Goal: Task Accomplishment & Management: Manage account settings

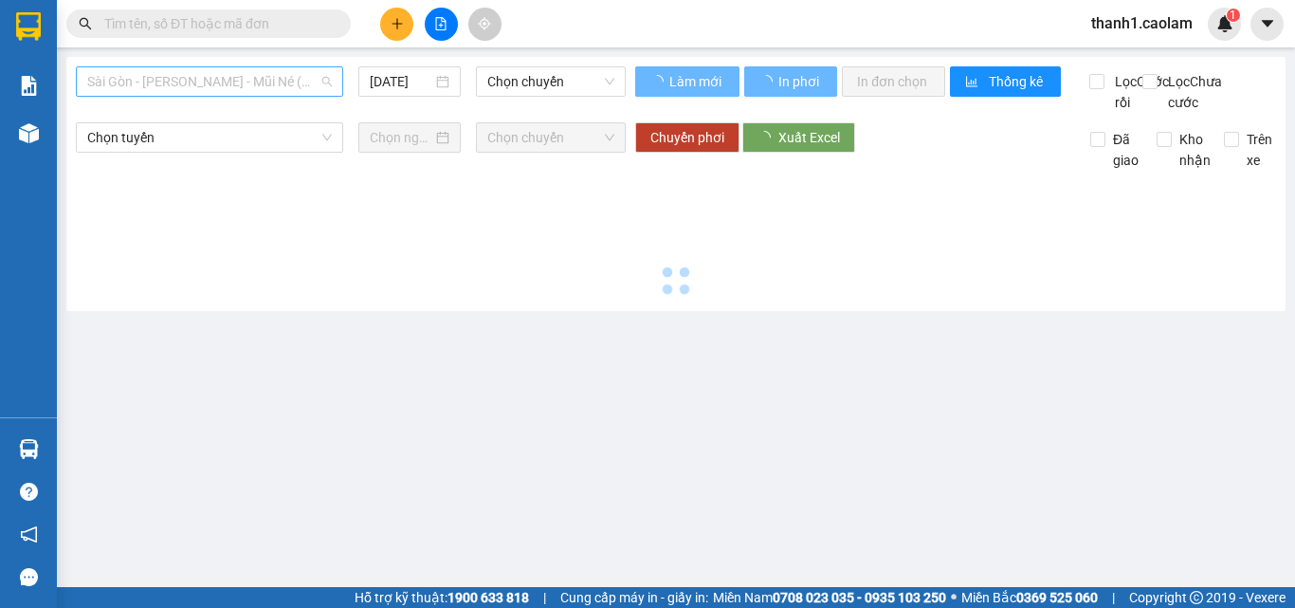
click at [253, 82] on span "Sài Gòn - [PERSON_NAME] - Mũi Né (CT Ông Đồn)" at bounding box center [209, 81] width 245 height 28
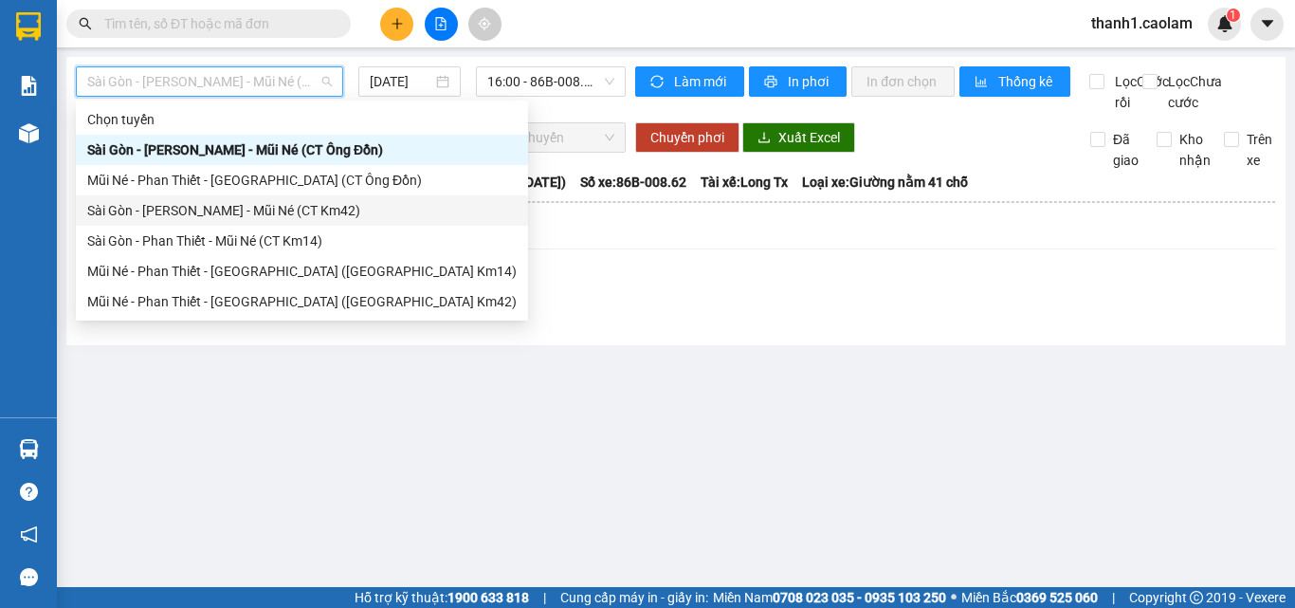
drag, startPoint x: 300, startPoint y: 210, endPoint x: 372, endPoint y: 180, distance: 77.3
click at [301, 210] on div "Sài Gòn - [PERSON_NAME] - Mũi Né (CT Km42)" at bounding box center [301, 210] width 429 height 21
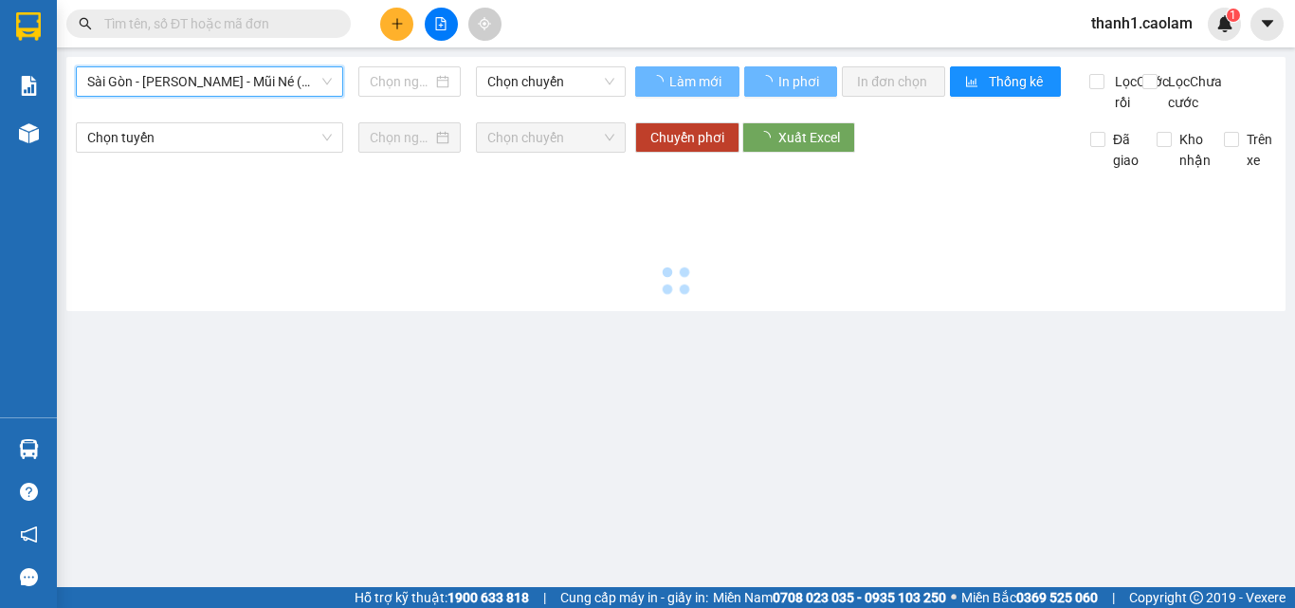
type input "[DATE]"
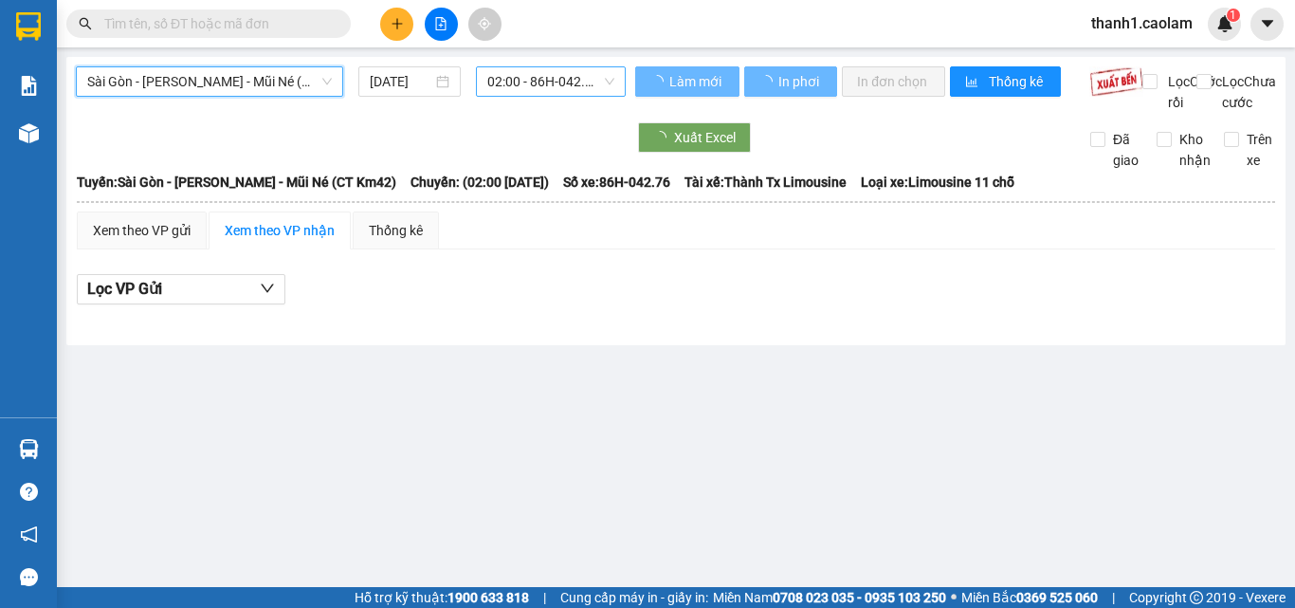
click at [537, 84] on span "02:00 - 86H-042.76" at bounding box center [550, 81] width 127 height 28
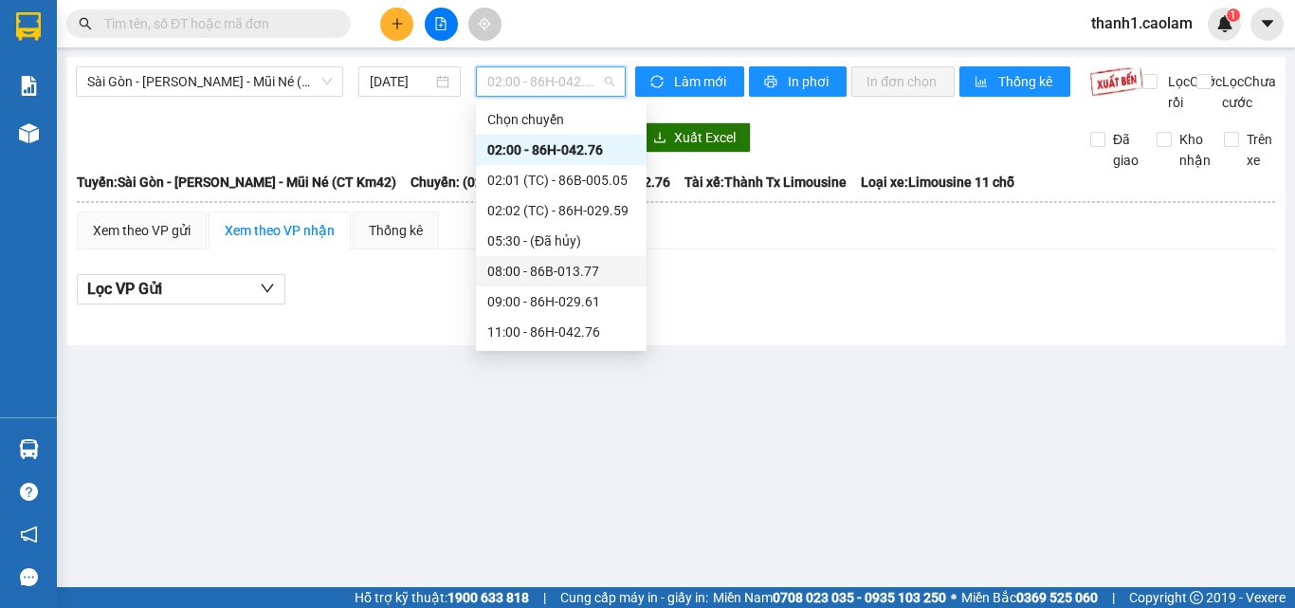
click at [568, 259] on div "08:00 - 86B-013.77" at bounding box center [561, 271] width 171 height 30
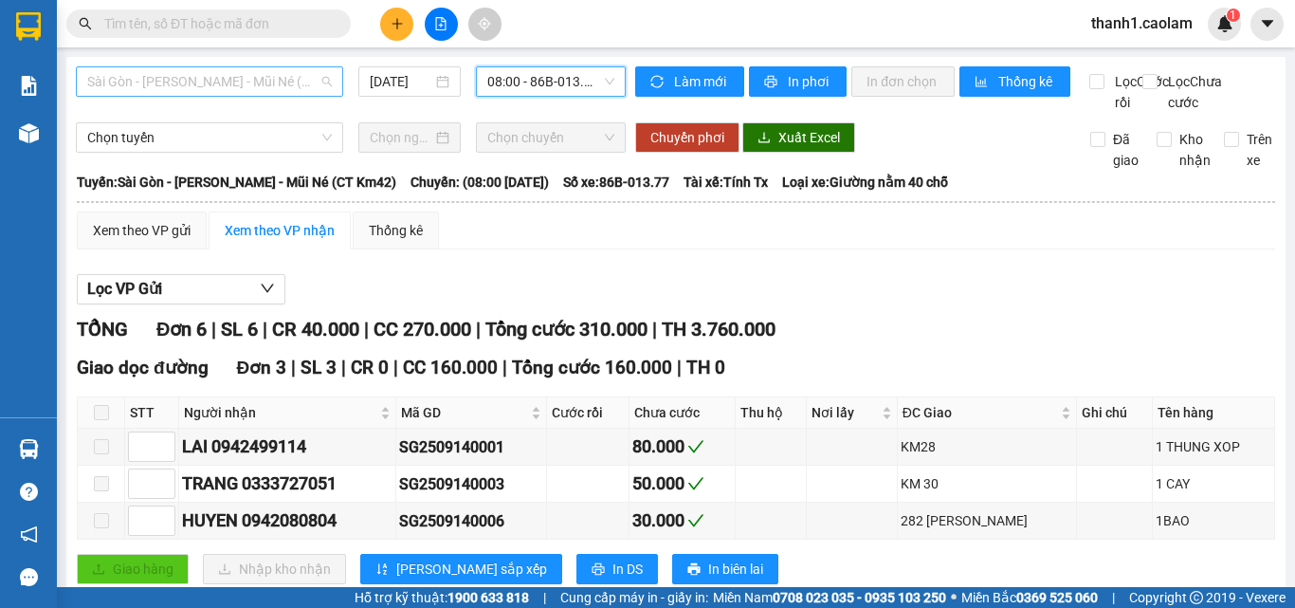
click at [251, 94] on span "Sài Gòn - [PERSON_NAME] - Mũi Né (CT Km42)" at bounding box center [209, 81] width 245 height 28
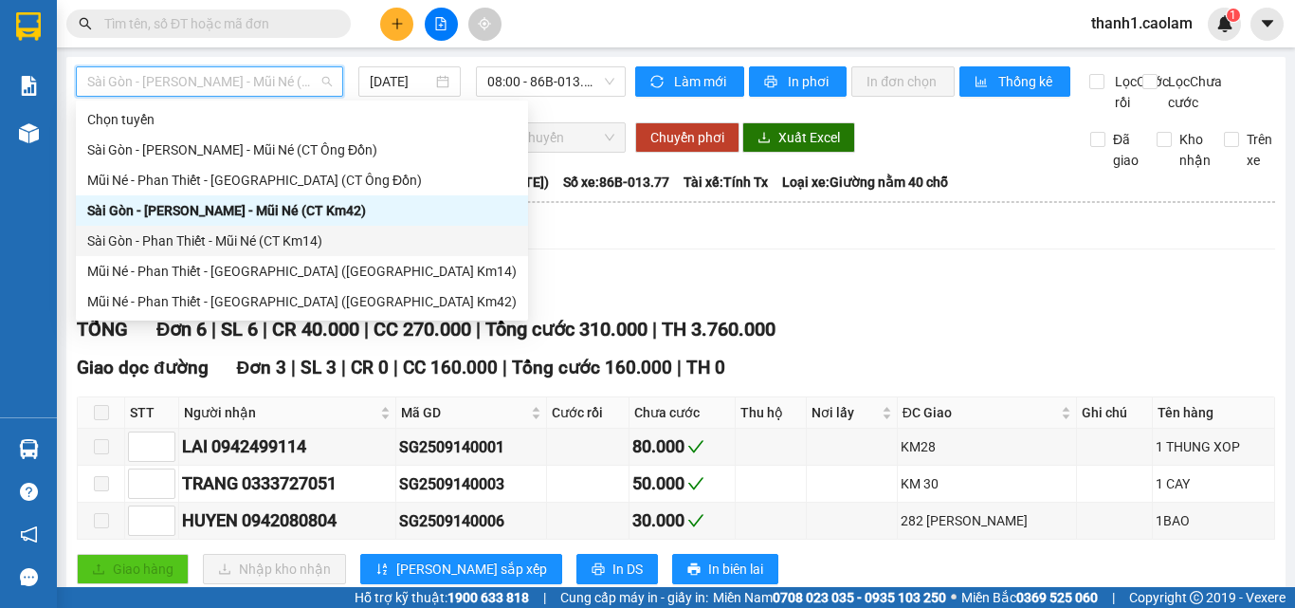
click at [314, 239] on div "Sài Gòn - Phan Thiết - Mũi Né (CT Km14)" at bounding box center [301, 240] width 429 height 21
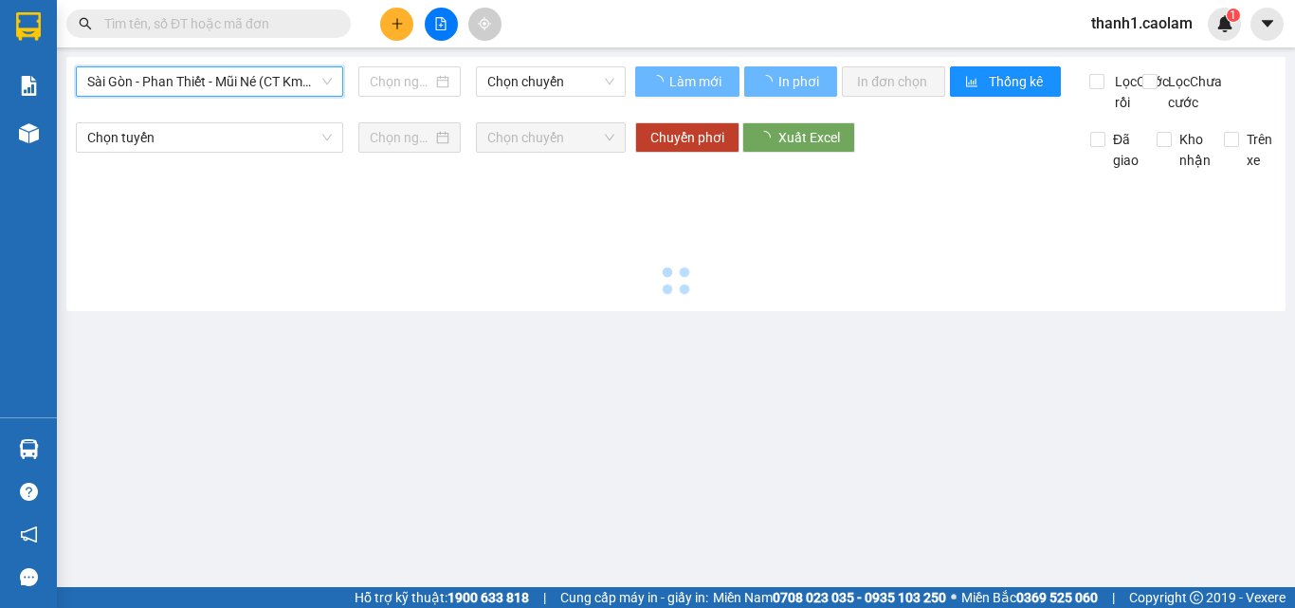
type input "[DATE]"
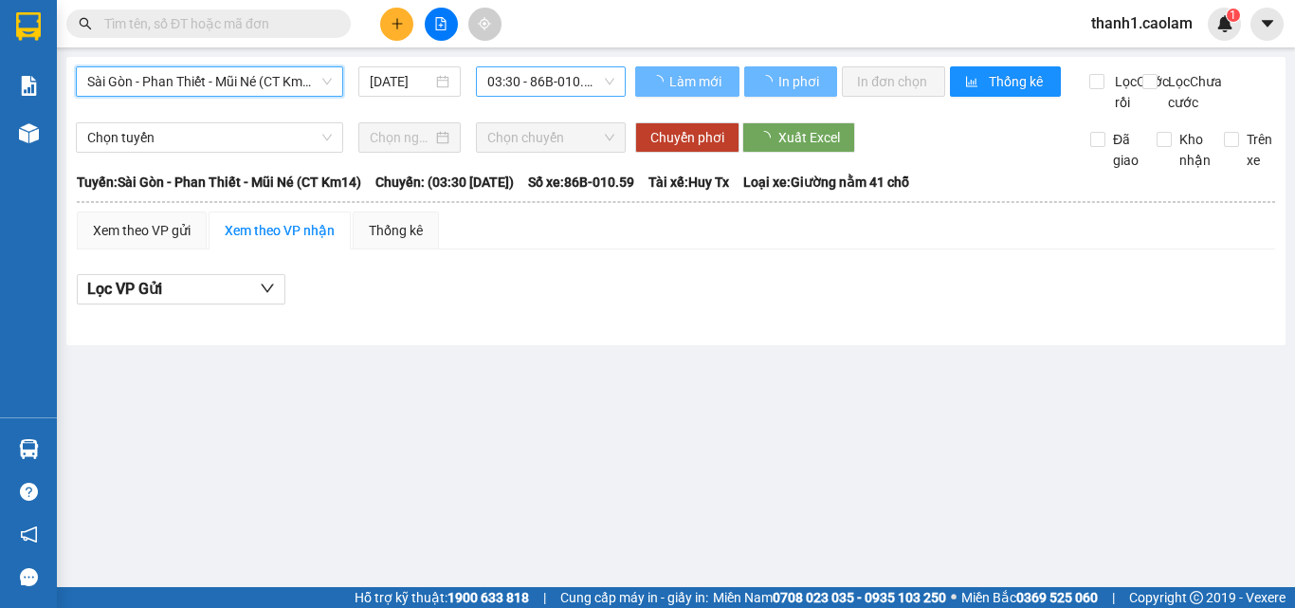
click at [544, 100] on div "Sài Gòn - Phan Thiết - Mũi Né (CT Km14) [GEOGRAPHIC_DATA] - [GEOGRAPHIC_DATA] -…" at bounding box center [351, 89] width 550 height 46
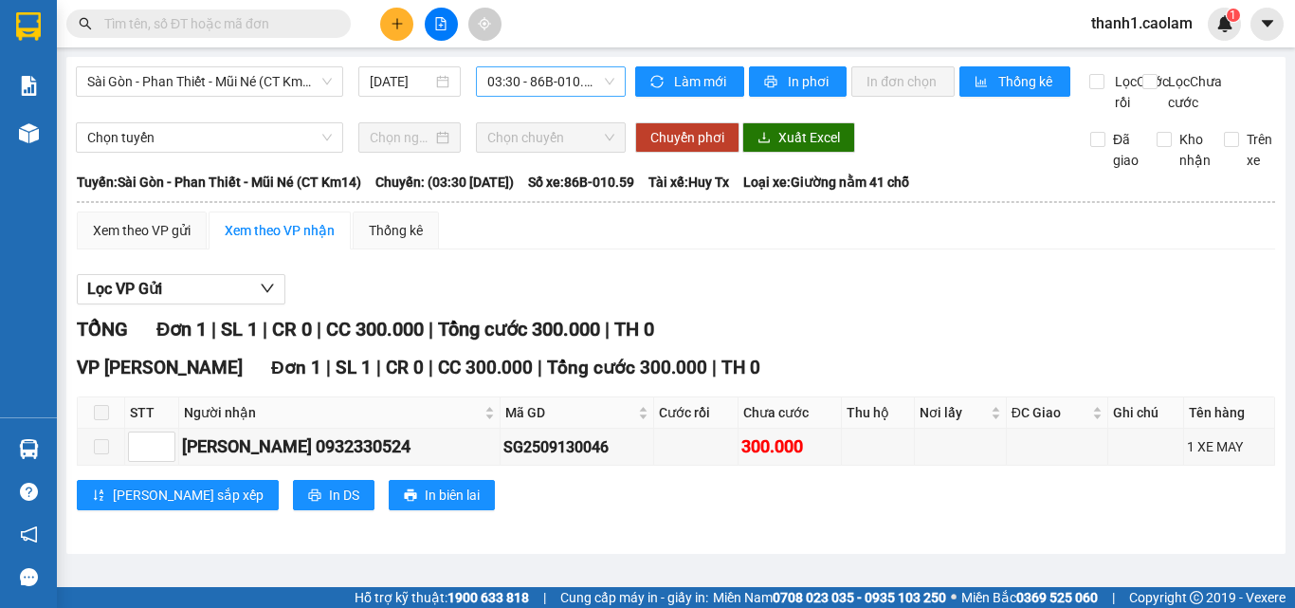
click at [549, 88] on span "03:30 - 86B-010.59" at bounding box center [550, 81] width 127 height 28
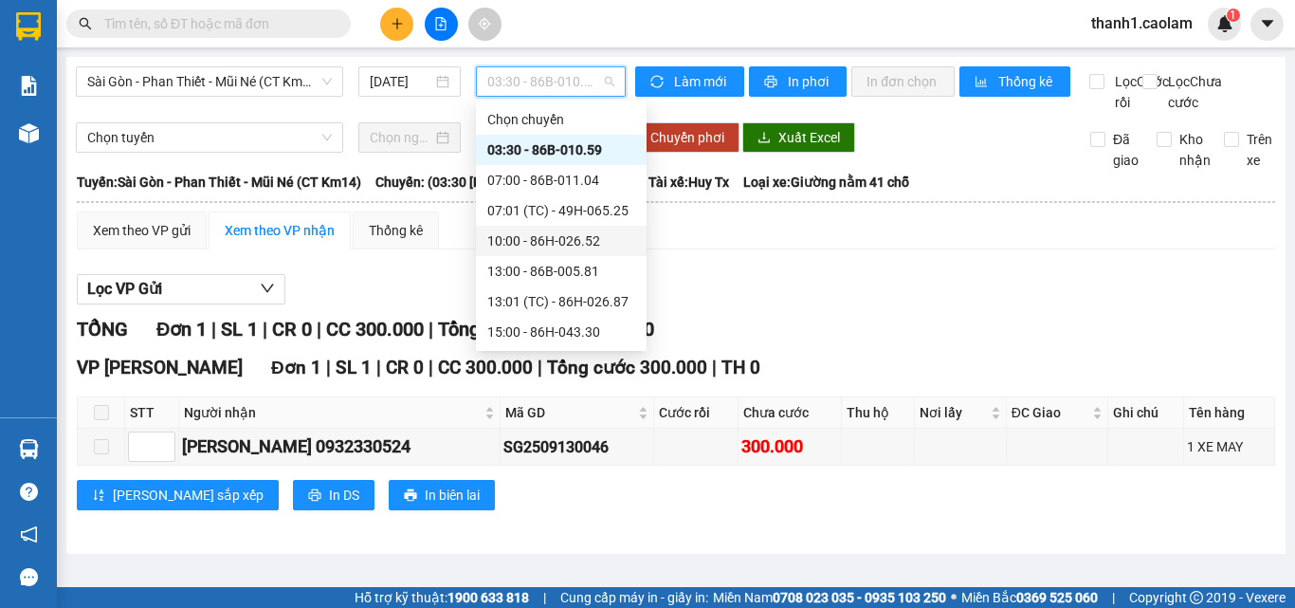
click at [550, 253] on div "10:00 - 86H-026.52" at bounding box center [561, 241] width 171 height 30
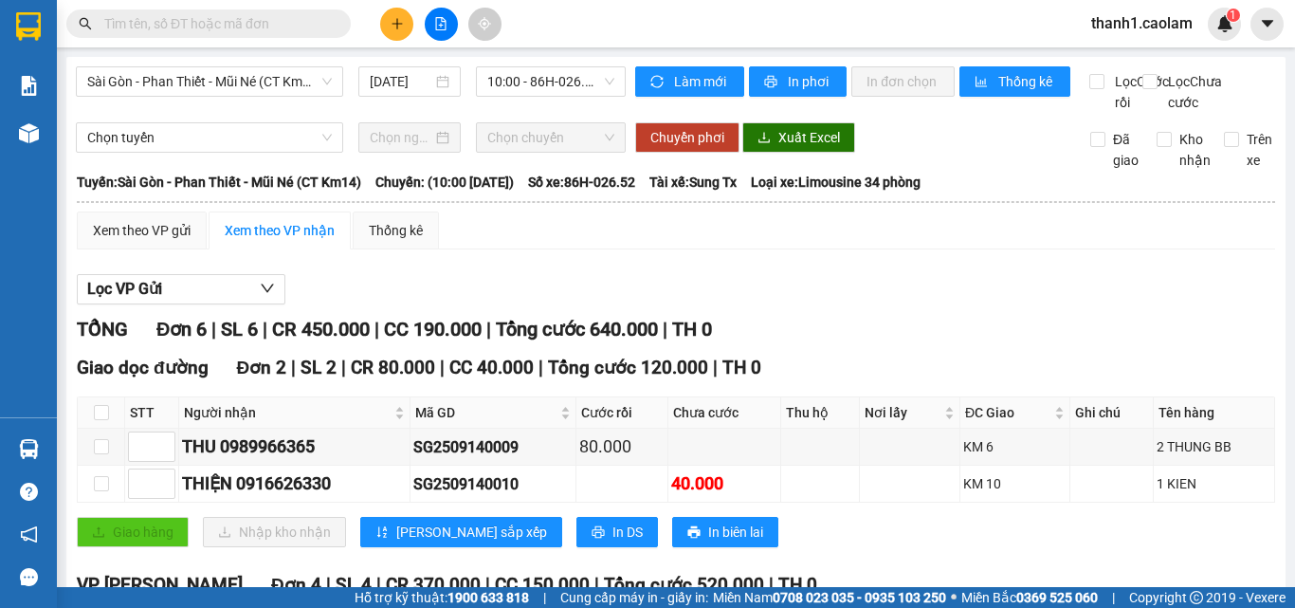
click at [396, 30] on button at bounding box center [396, 24] width 33 height 33
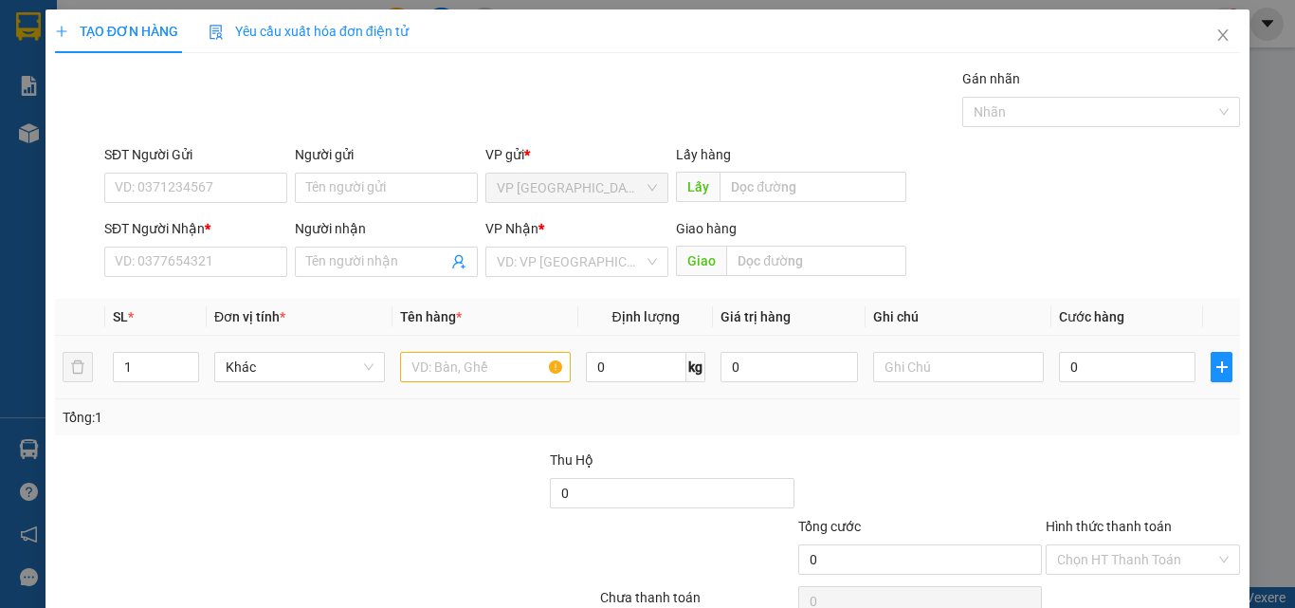
click at [483, 384] on div at bounding box center [485, 367] width 171 height 38
click at [497, 373] on input "text" at bounding box center [485, 367] width 171 height 30
type input "1 KIEN"
type input "4"
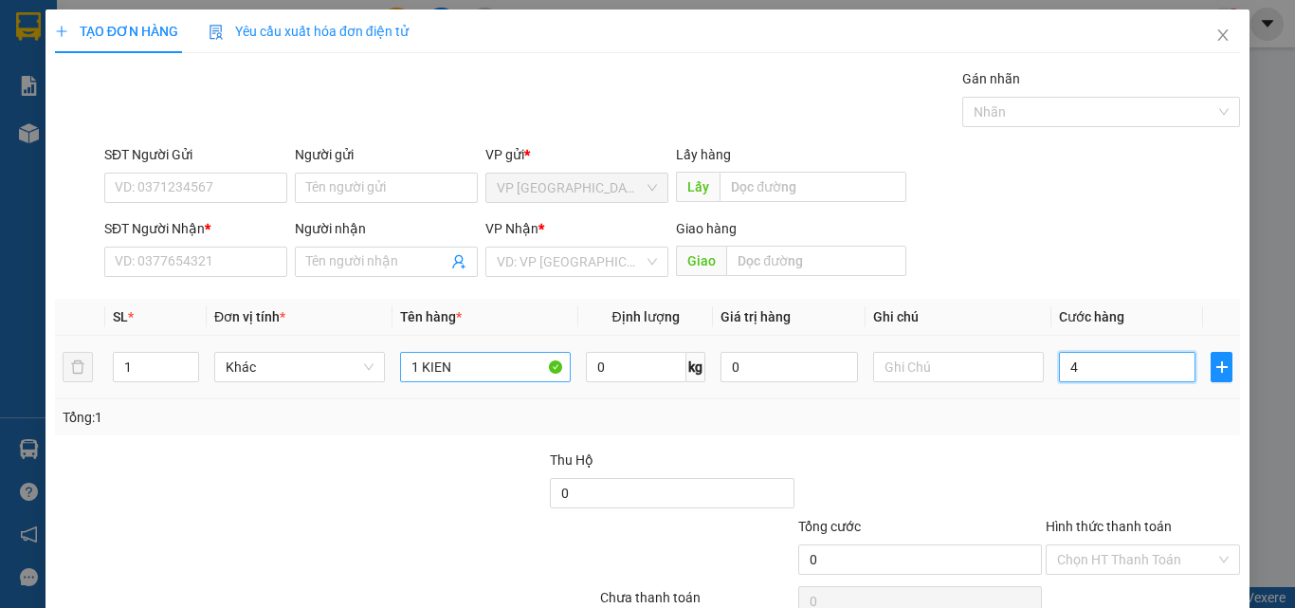
type input "4"
type input "40"
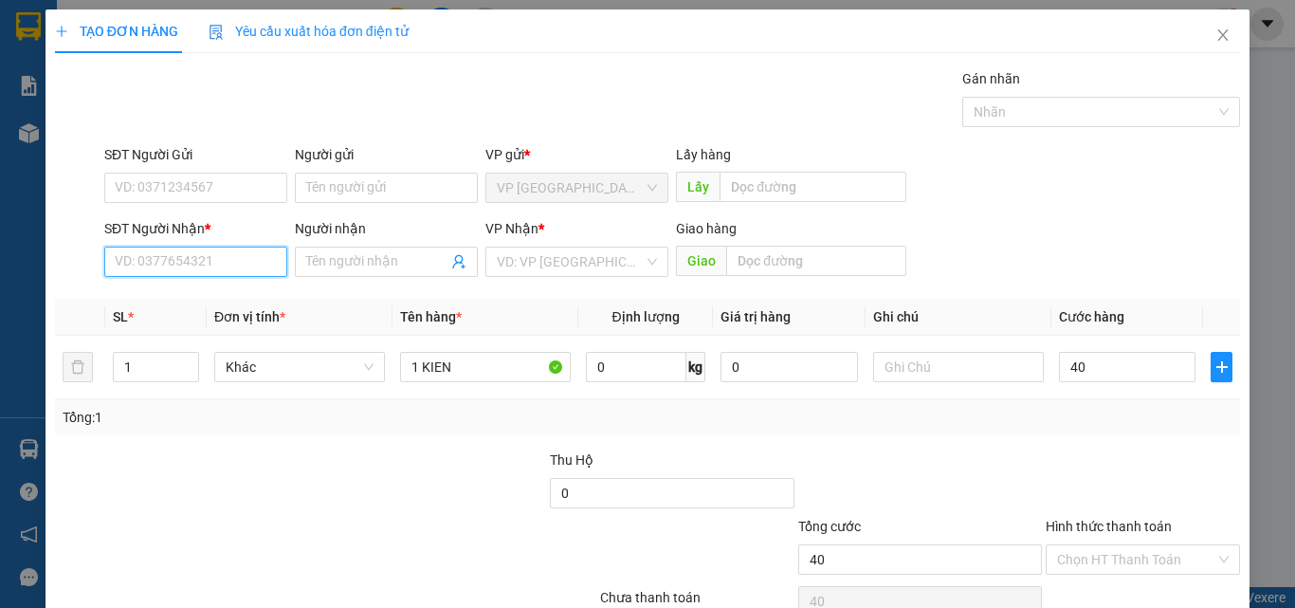
type input "40.000"
click at [207, 257] on input "SĐT Người Nhận *" at bounding box center [195, 261] width 183 height 30
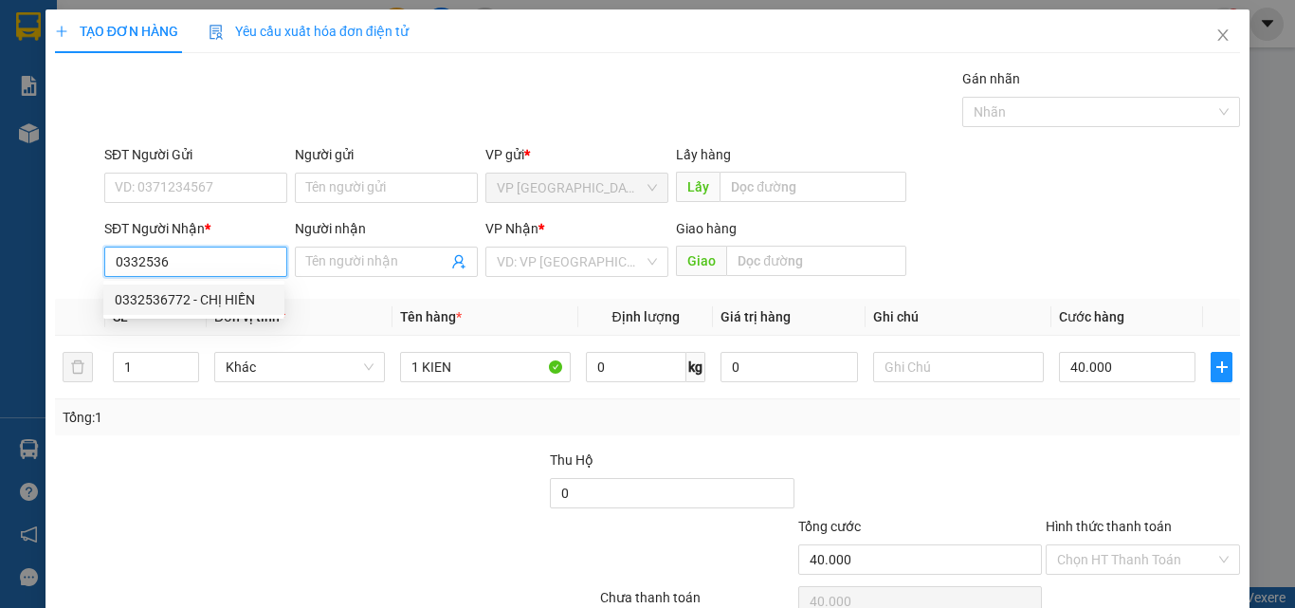
click at [197, 300] on div "0332536772 - CHỊ HIỀN" at bounding box center [194, 299] width 158 height 21
type input "0332536772"
type input "CHỊ HIỀN"
type input "NGÃ 2"
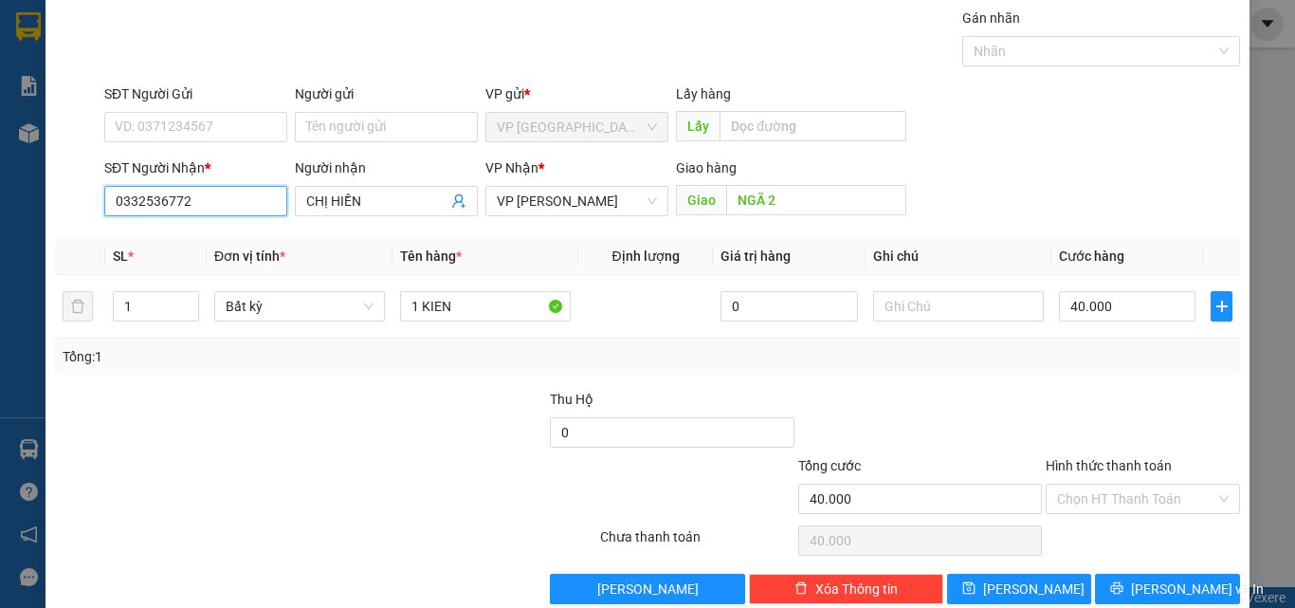
scroll to position [94, 0]
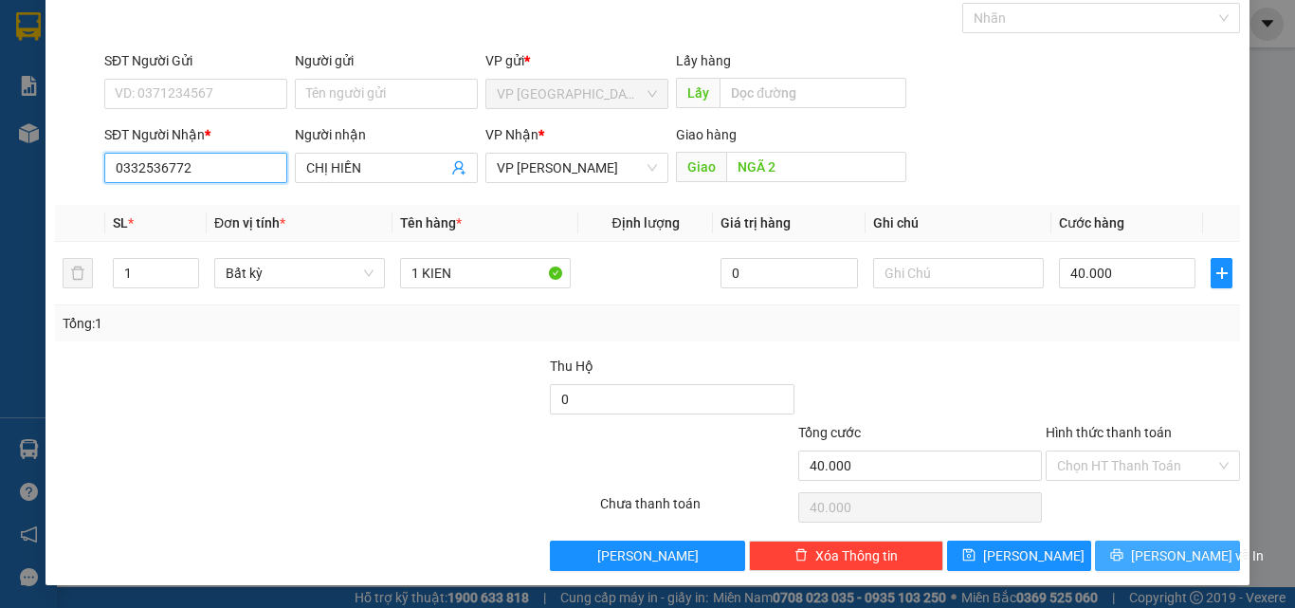
type input "0332536772"
click at [1180, 546] on span "[PERSON_NAME] và In" at bounding box center [1197, 555] width 133 height 21
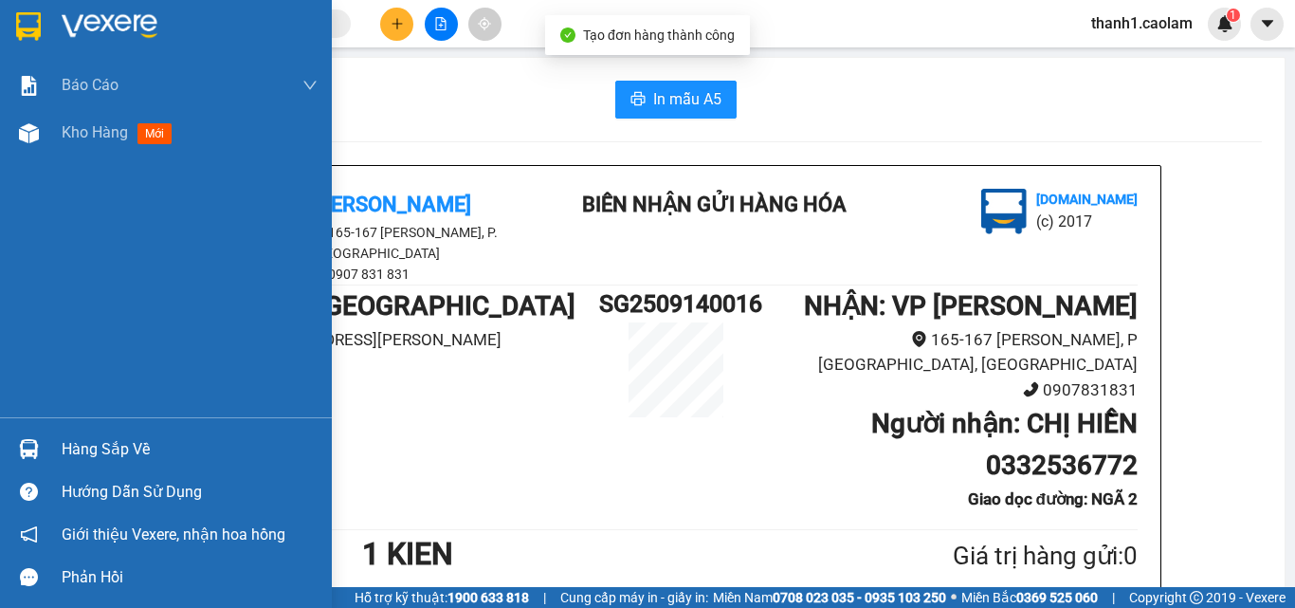
click at [0, 25] on div at bounding box center [166, 31] width 332 height 62
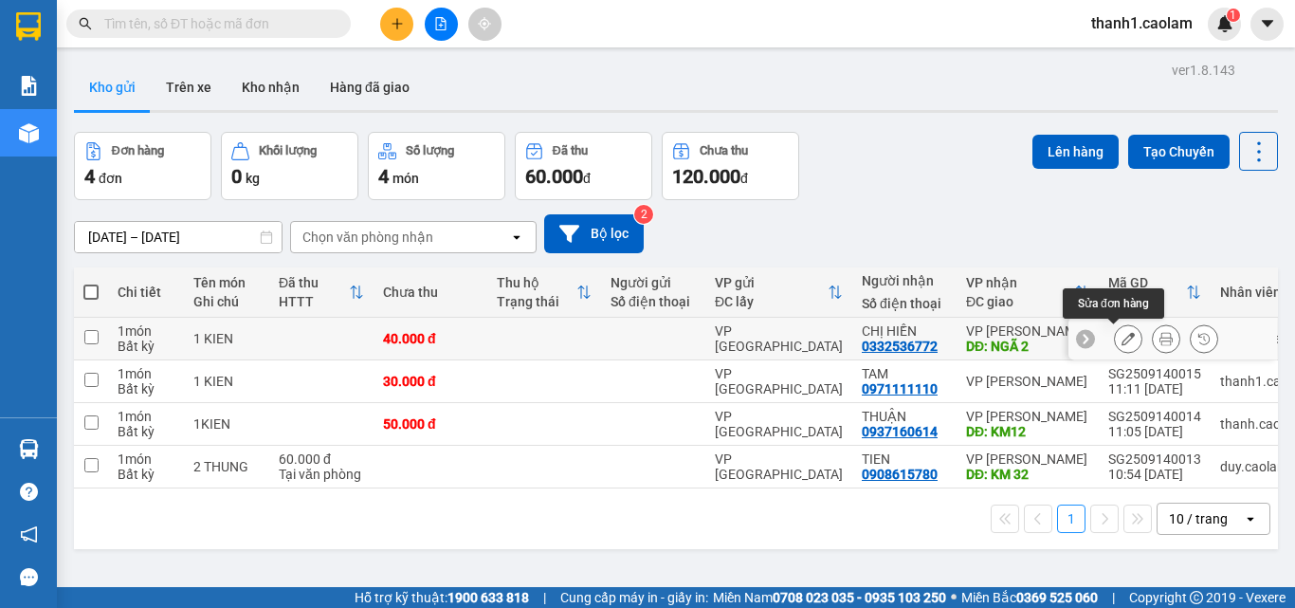
click at [1115, 329] on button at bounding box center [1128, 338] width 27 height 33
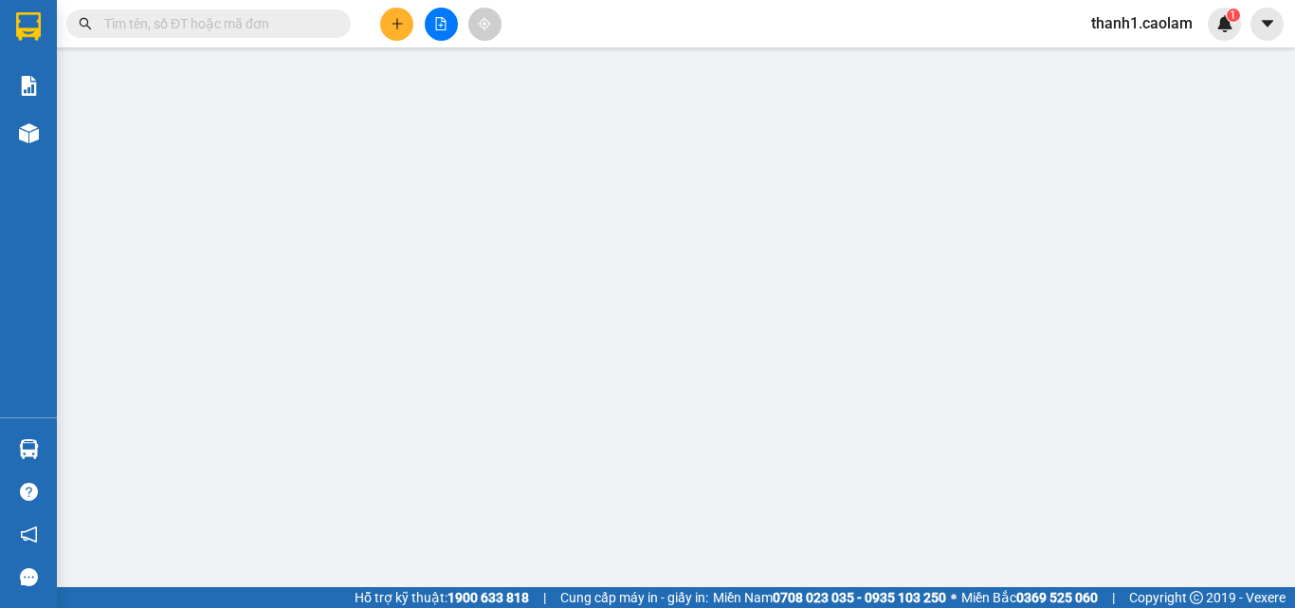
type input "0332536772"
type input "NGÃ 2"
type input "40.000"
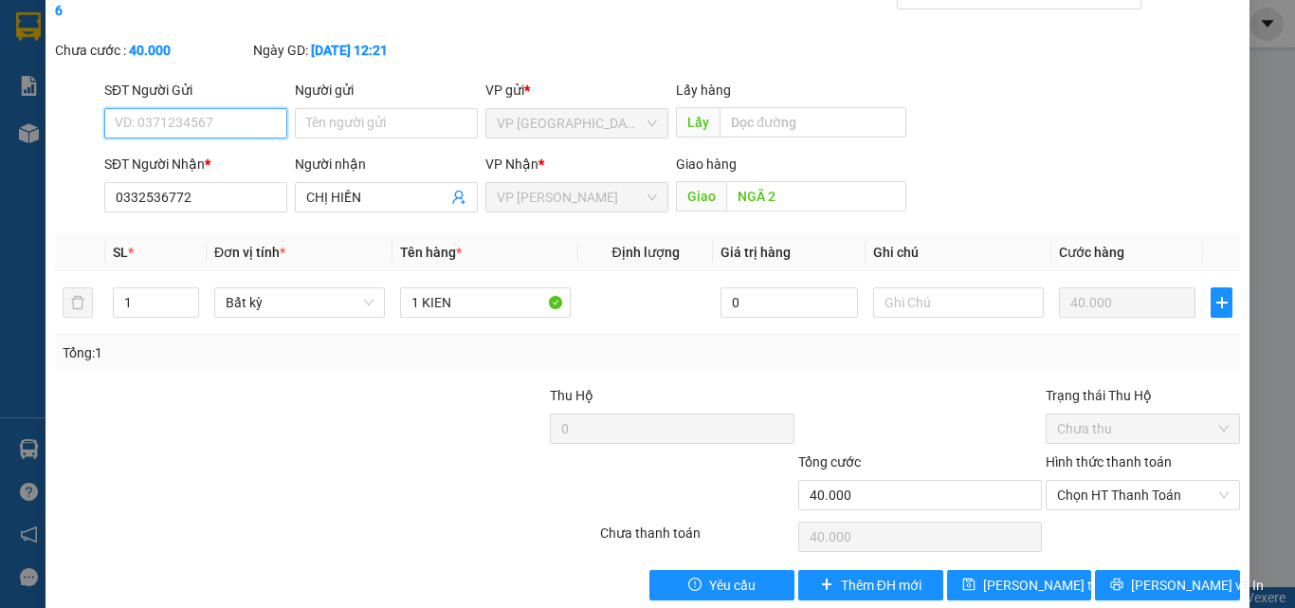
scroll to position [98, 0]
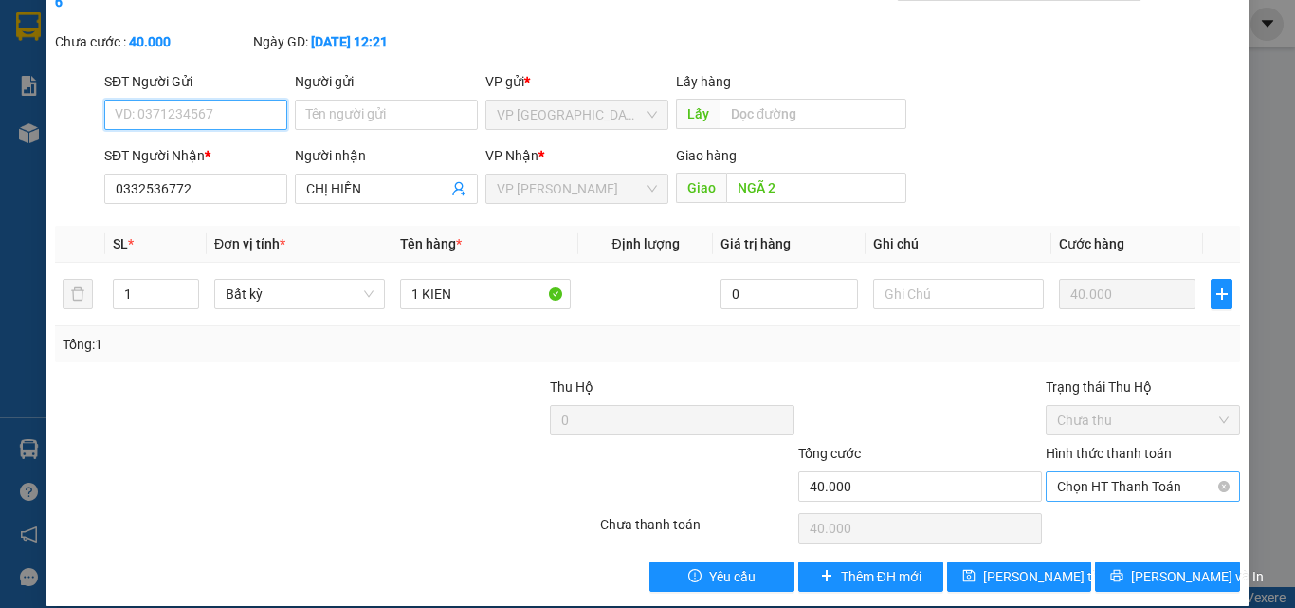
click at [1133, 472] on span "Chọn HT Thanh Toán" at bounding box center [1143, 486] width 172 height 28
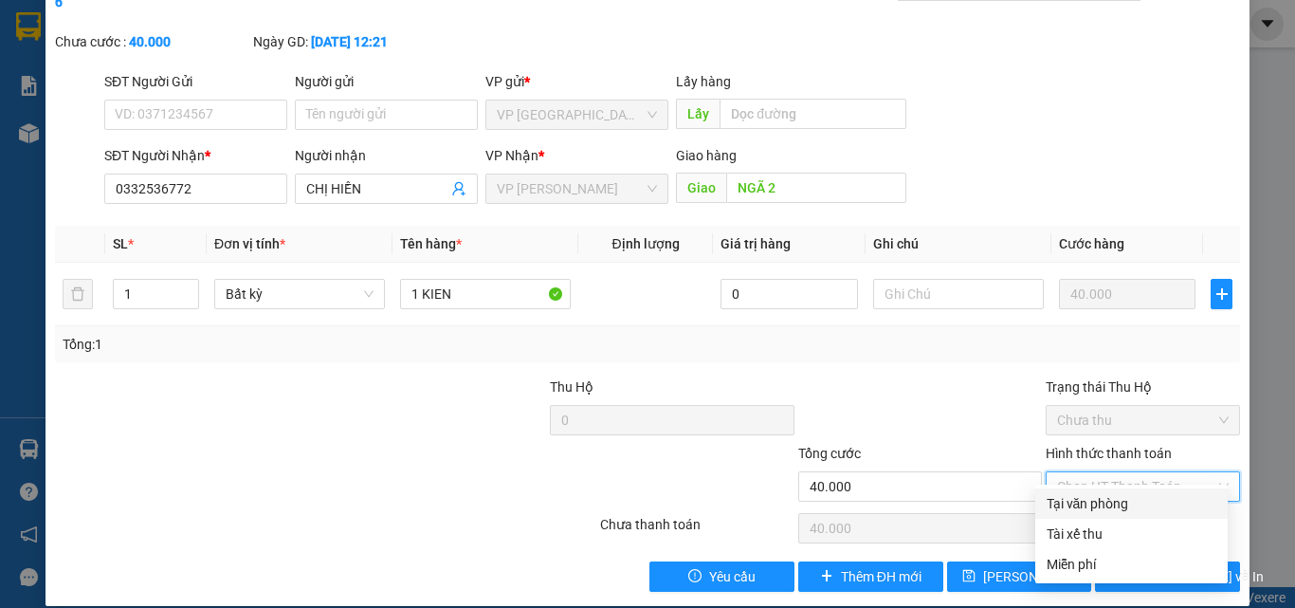
click at [1086, 504] on div "Tại văn phòng" at bounding box center [1131, 503] width 170 height 21
type input "0"
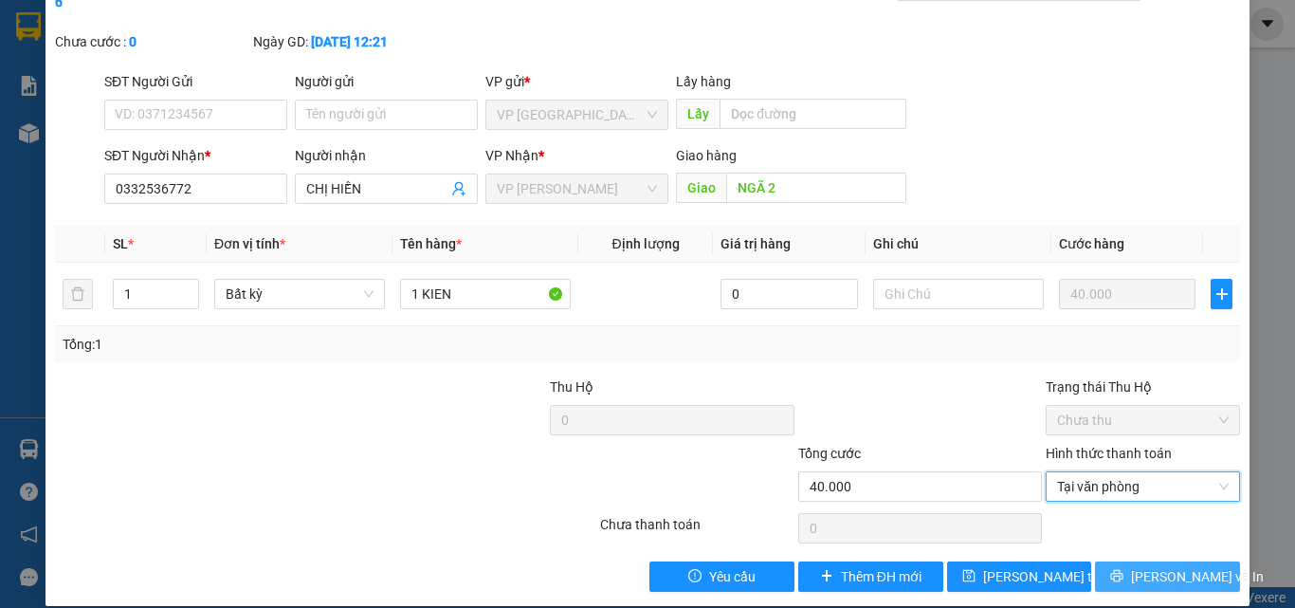
click at [1156, 568] on button "[PERSON_NAME] và In" at bounding box center [1167, 576] width 145 height 30
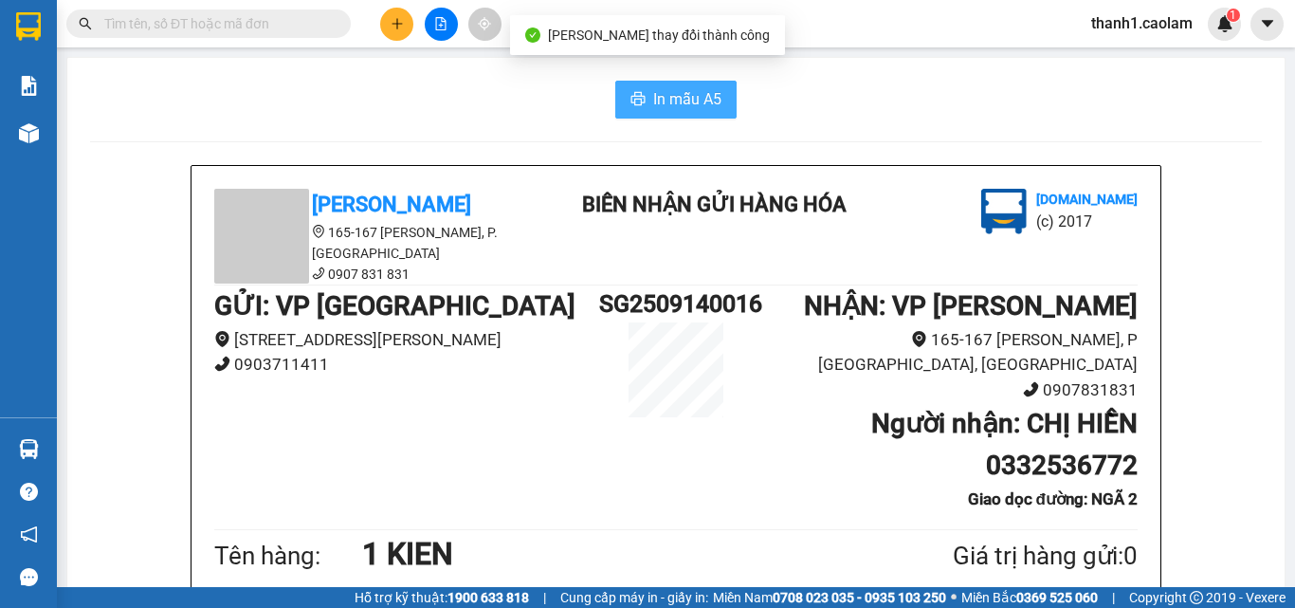
click at [673, 105] on span "In mẫu A5" at bounding box center [687, 99] width 68 height 24
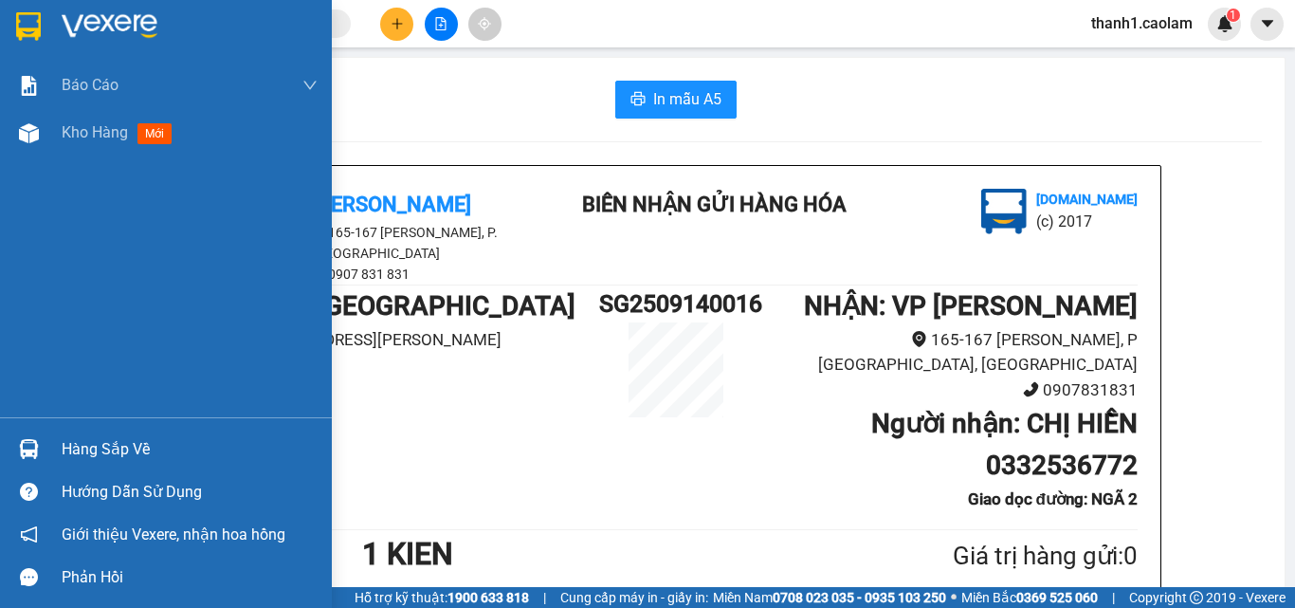
click at [26, 30] on img at bounding box center [28, 26] width 25 height 28
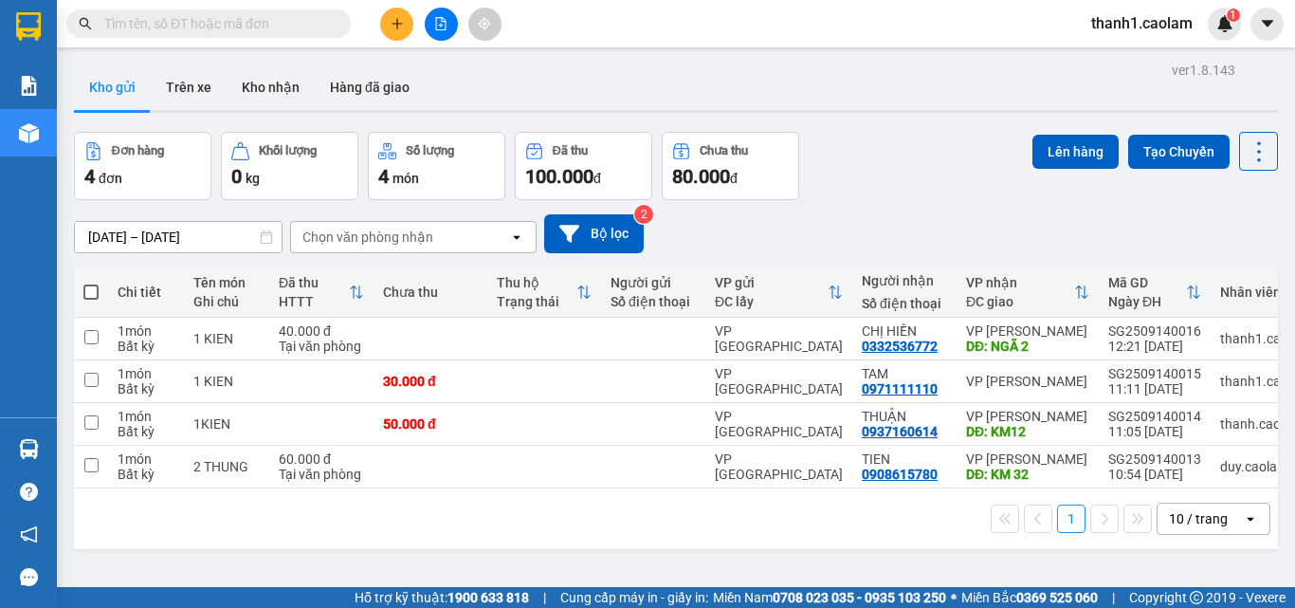
click at [436, 21] on icon "file-add" at bounding box center [441, 23] width 10 height 13
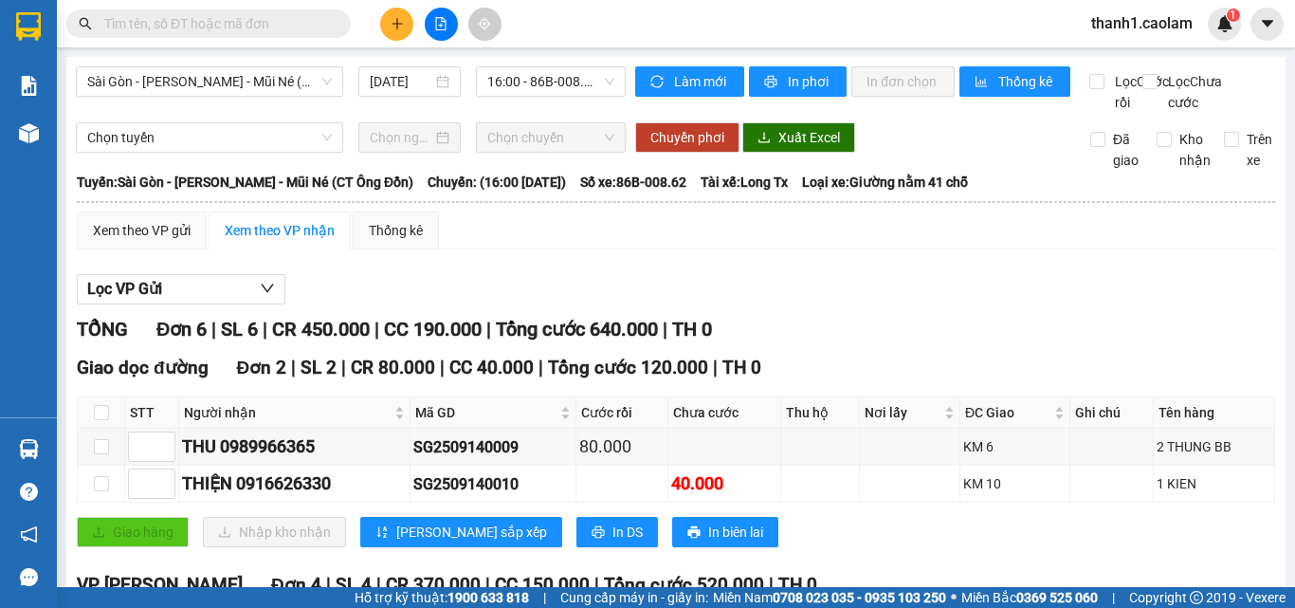
click at [280, 74] on span "Sài Gòn - [PERSON_NAME] - Mũi Né (CT Ông Đồn)" at bounding box center [209, 81] width 245 height 28
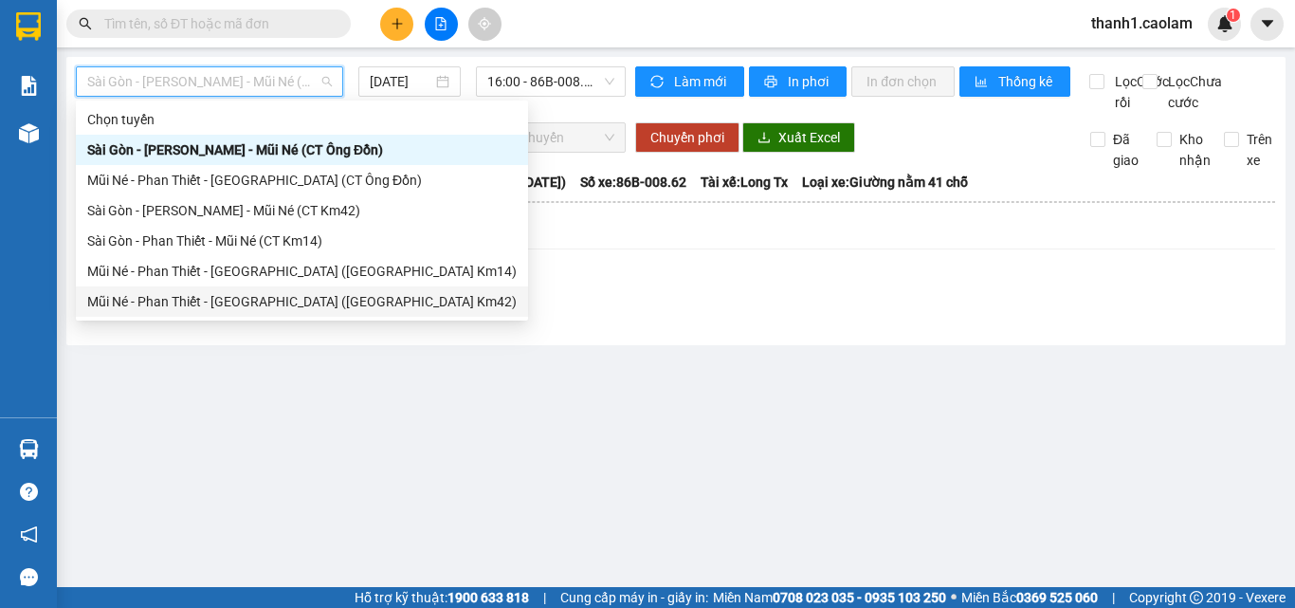
click at [297, 302] on div "Mũi Né - Phan Thiết - [GEOGRAPHIC_DATA] ([GEOGRAPHIC_DATA] Km42)" at bounding box center [301, 301] width 429 height 21
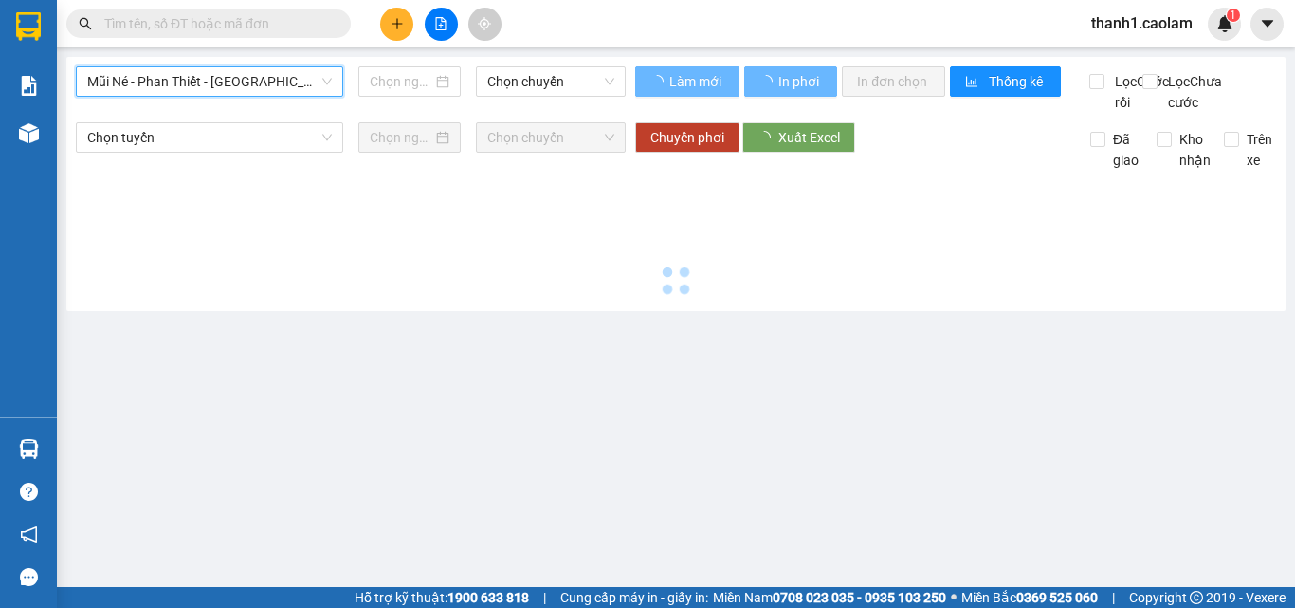
type input "[DATE]"
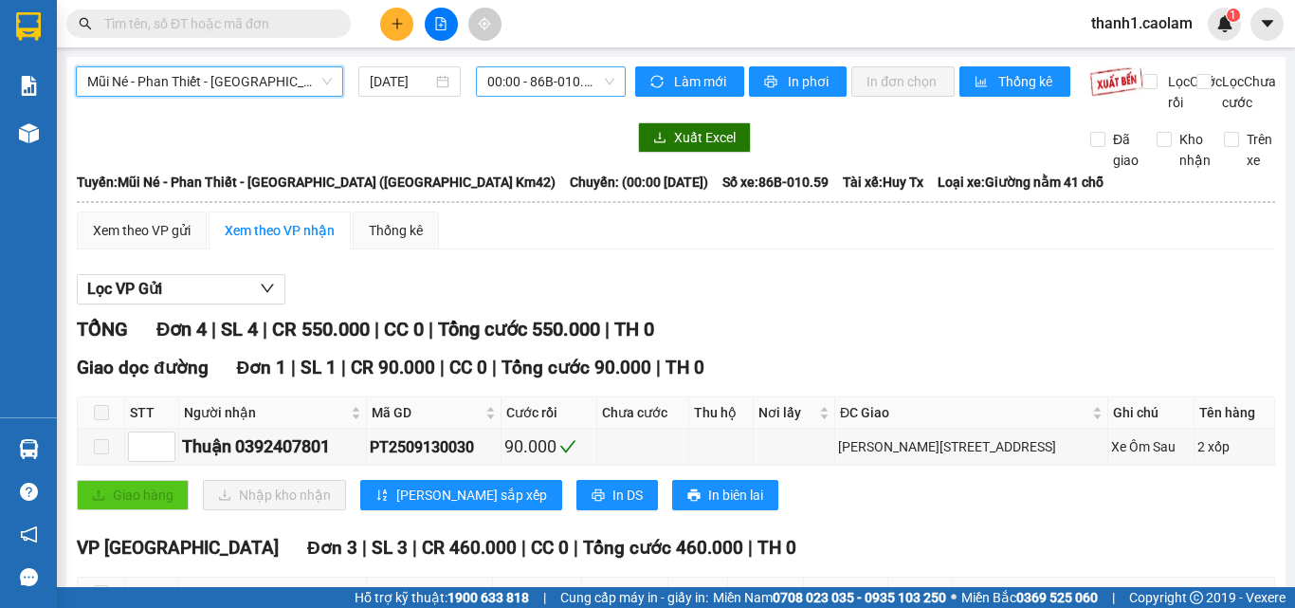
drag, startPoint x: 561, startPoint y: 89, endPoint x: 583, endPoint y: 93, distance: 22.1
click at [561, 88] on span "00:00 - 86B-010.59" at bounding box center [550, 81] width 127 height 28
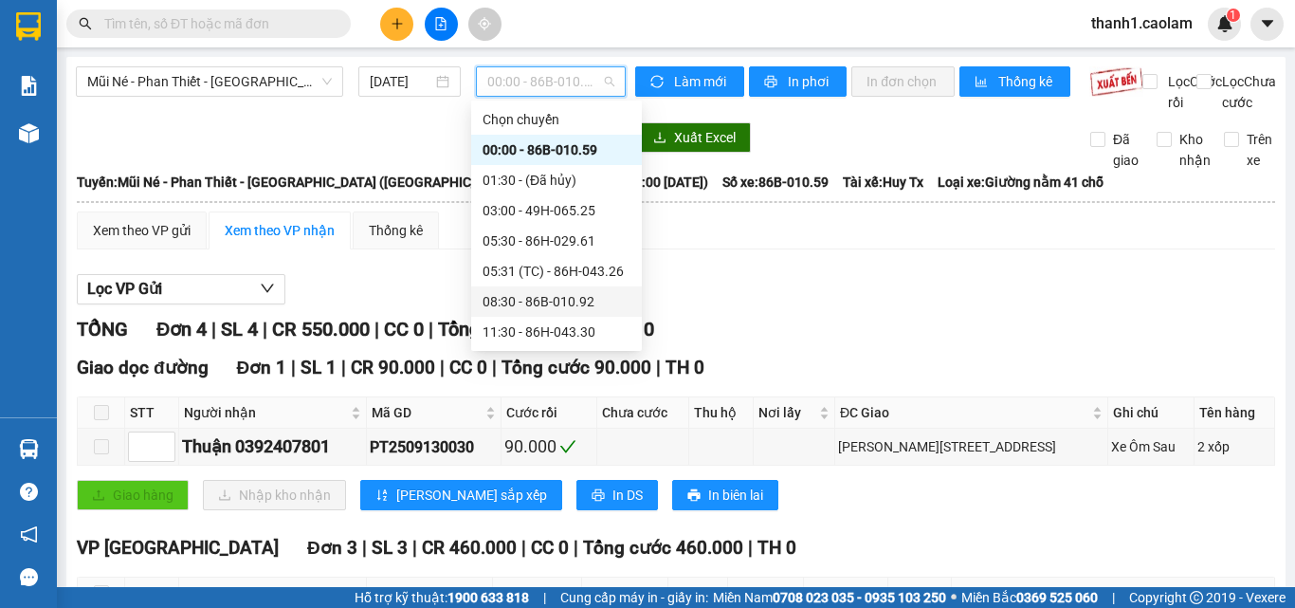
click at [554, 294] on div "08:30 - 86B-010.92" at bounding box center [556, 301] width 148 height 21
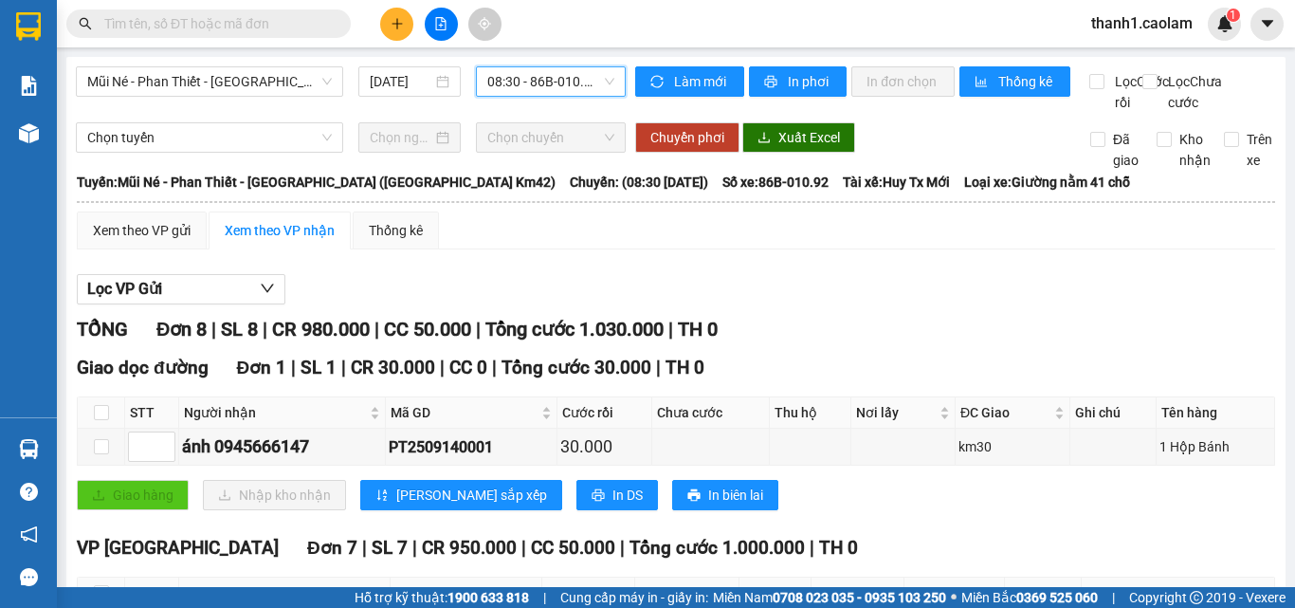
scroll to position [379, 0]
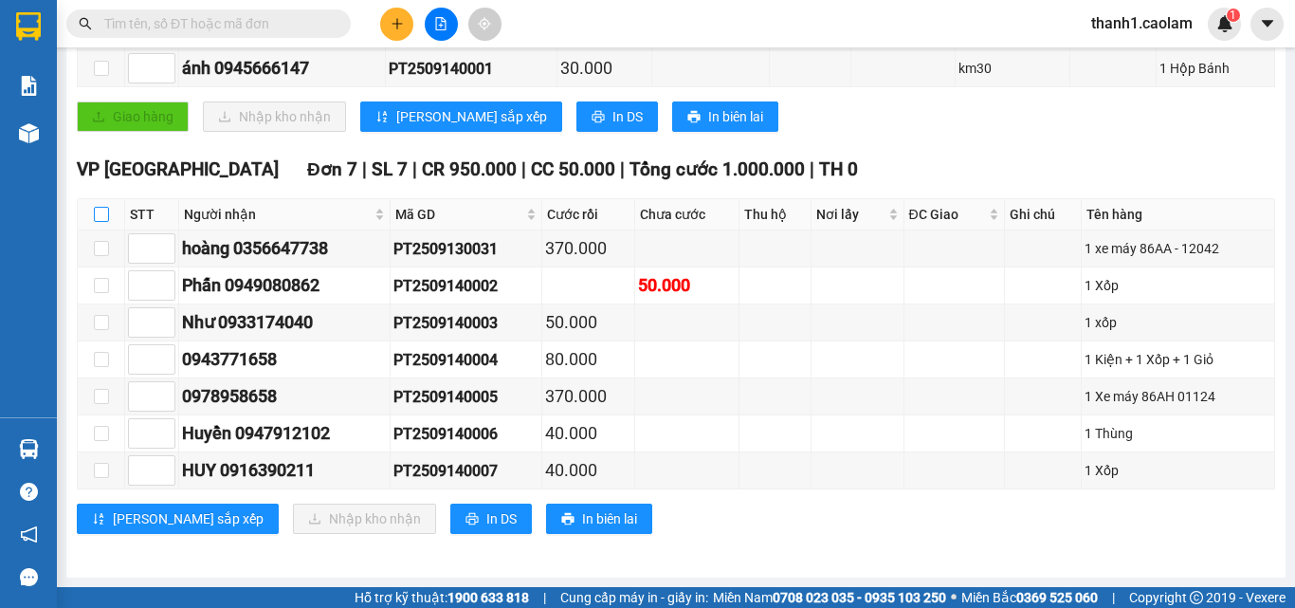
click at [100, 222] on input "checkbox" at bounding box center [101, 214] width 15 height 15
checkbox input "true"
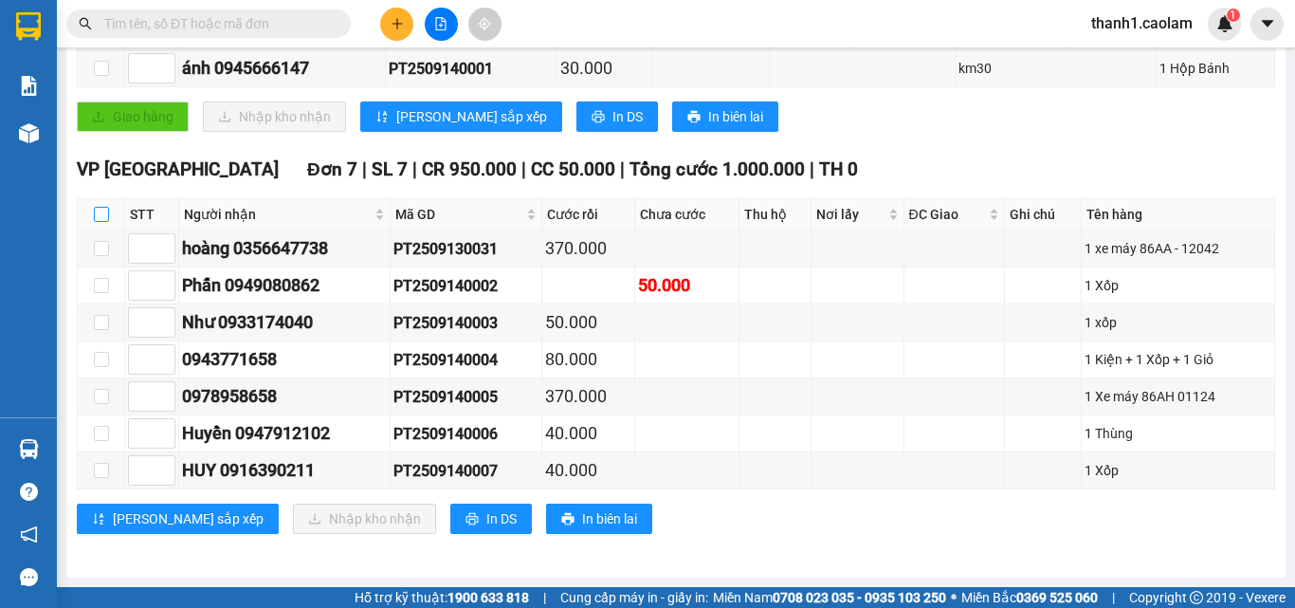
checkbox input "true"
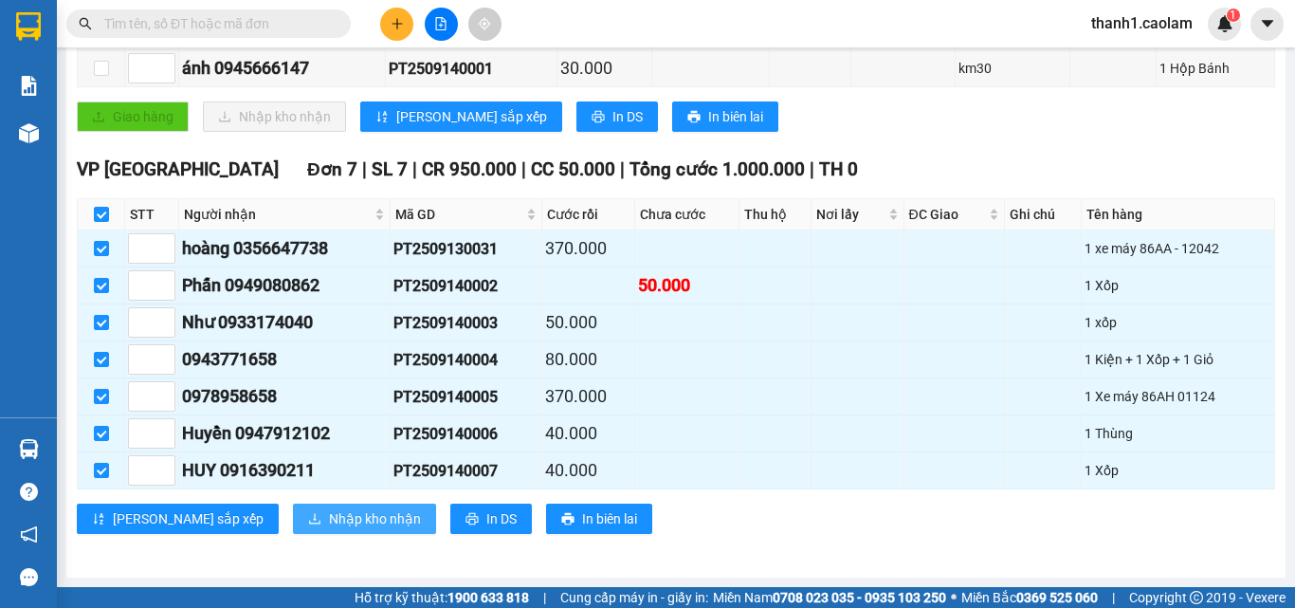
click at [329, 529] on span "Nhập kho nhận" at bounding box center [375, 518] width 92 height 21
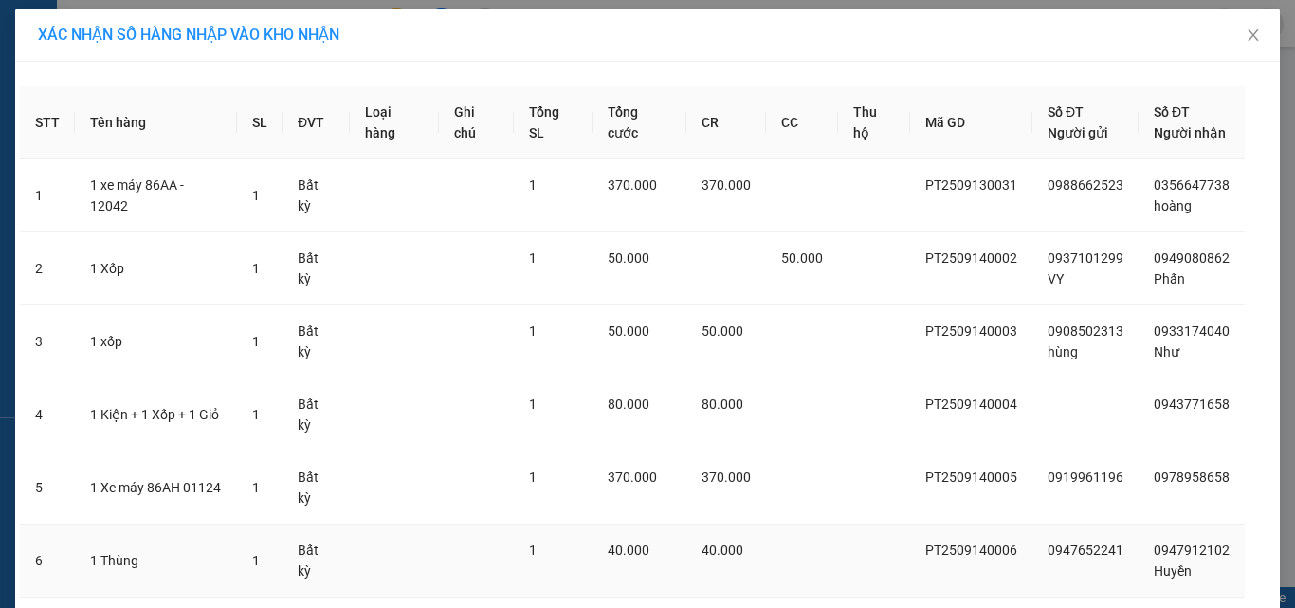
scroll to position [159, 0]
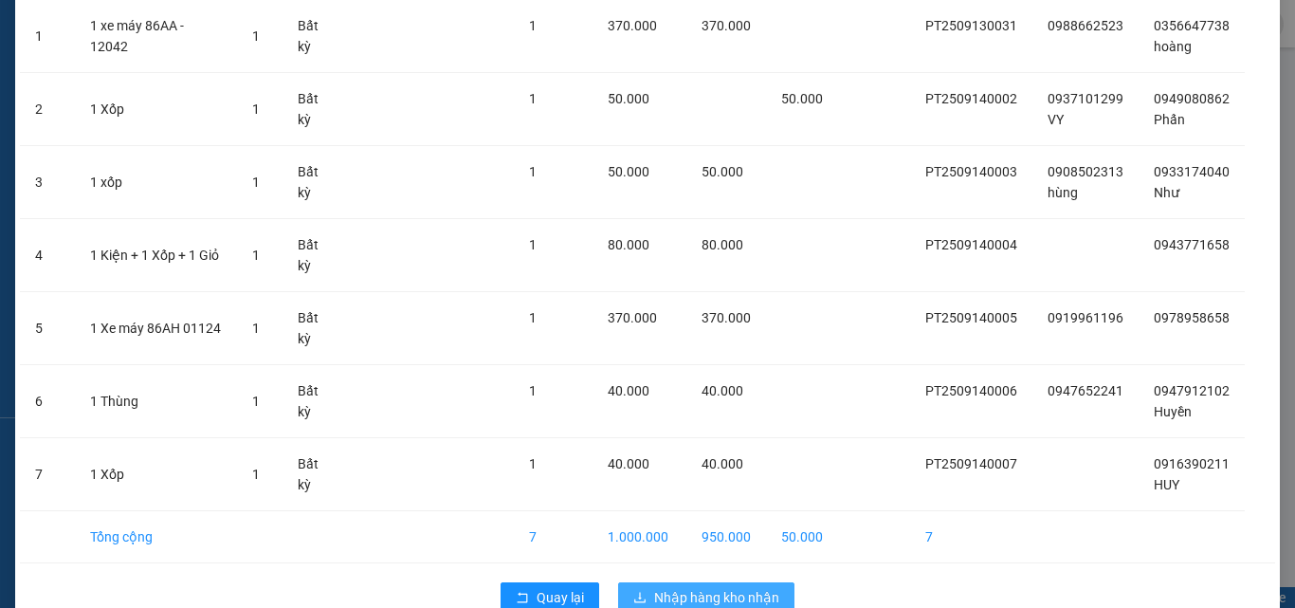
click at [739, 587] on span "Nhập hàng kho nhận" at bounding box center [716, 597] width 125 height 21
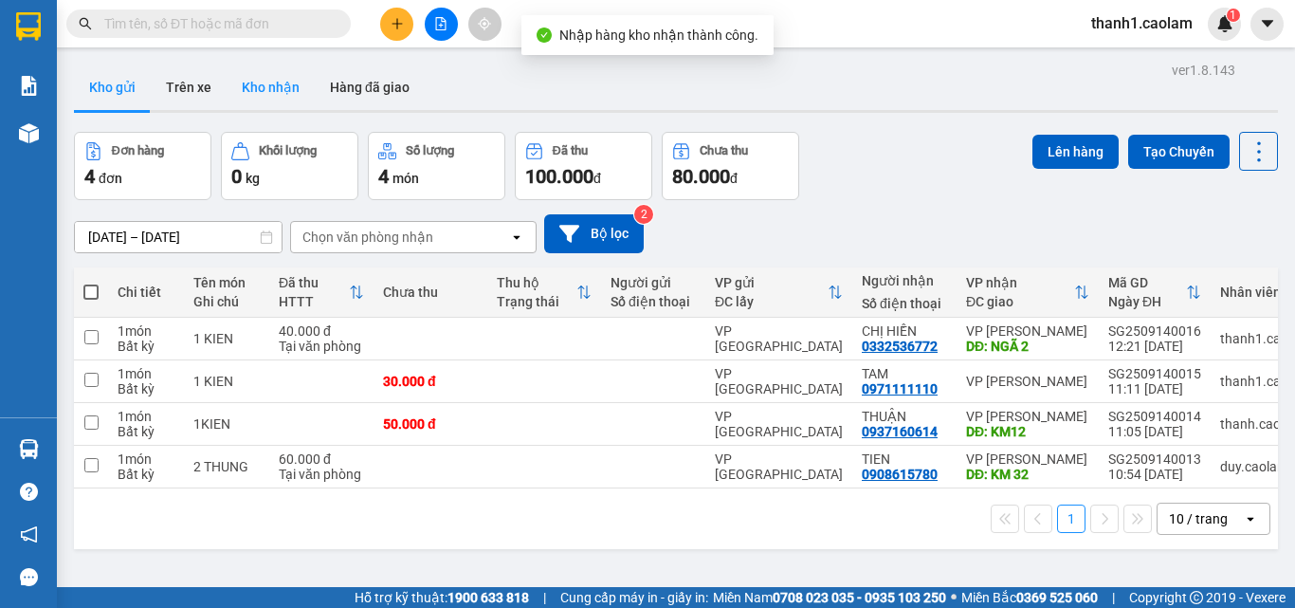
click at [293, 86] on button "Kho nhận" at bounding box center [271, 86] width 88 height 45
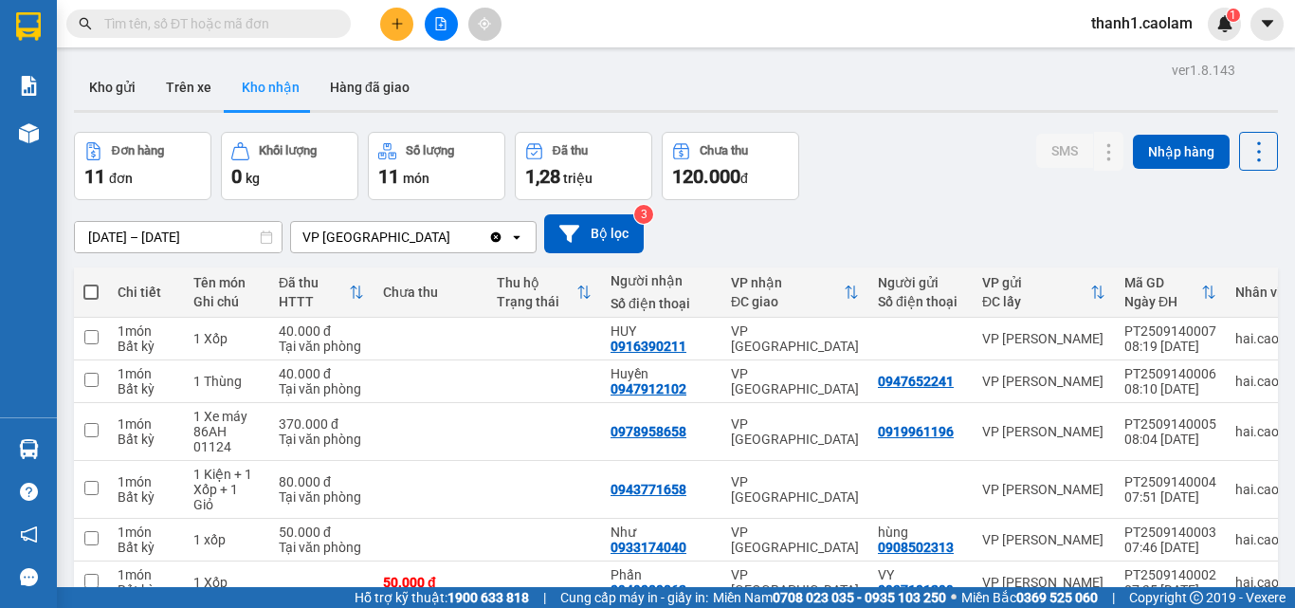
click at [429, 15] on button at bounding box center [441, 24] width 33 height 33
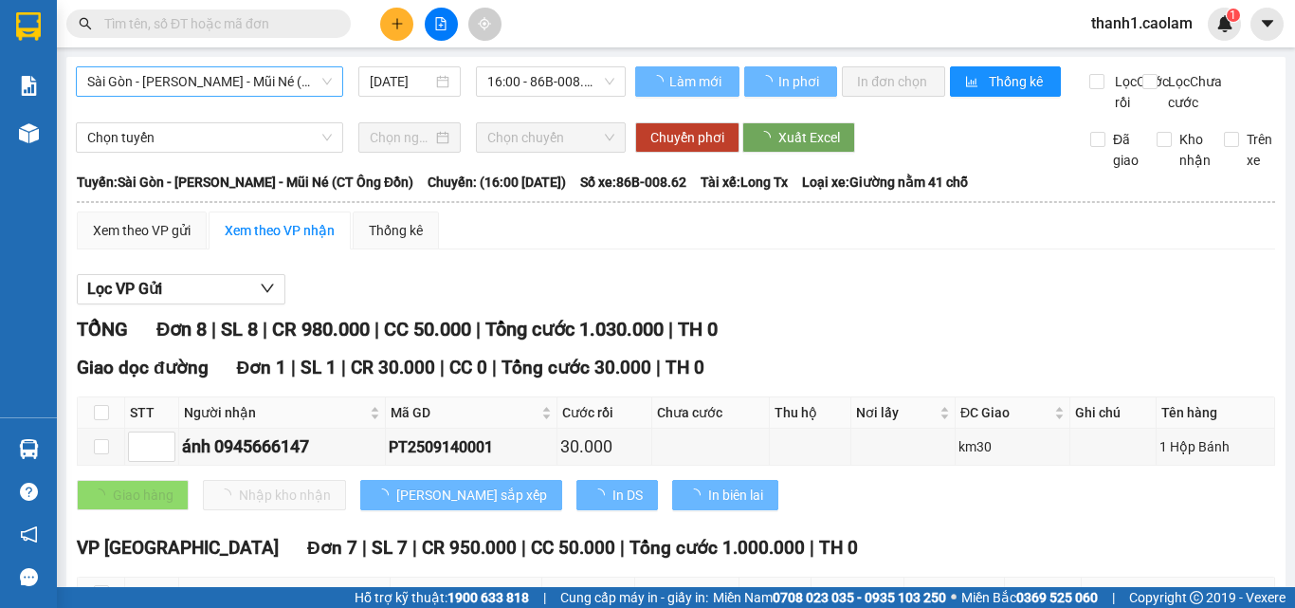
click at [261, 82] on span "Sài Gòn - [PERSON_NAME] - Mũi Né (CT Ông Đồn)" at bounding box center [209, 81] width 245 height 28
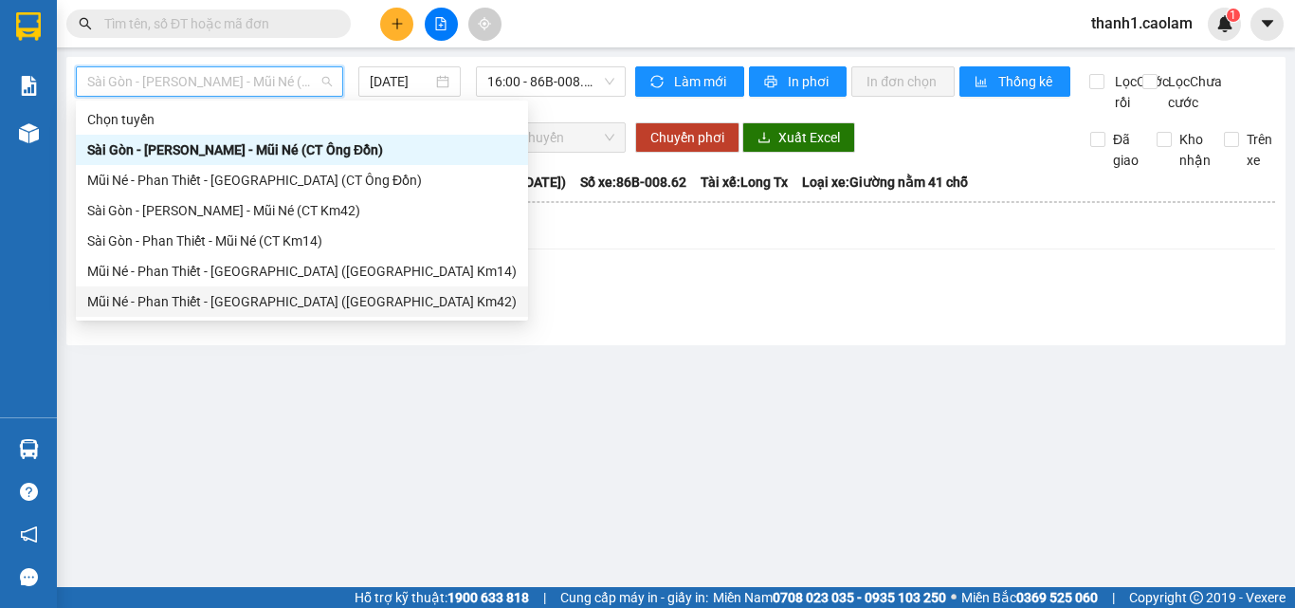
click at [297, 311] on div "Mũi Né - Phan Thiết - [GEOGRAPHIC_DATA] ([GEOGRAPHIC_DATA] Km42)" at bounding box center [301, 301] width 429 height 21
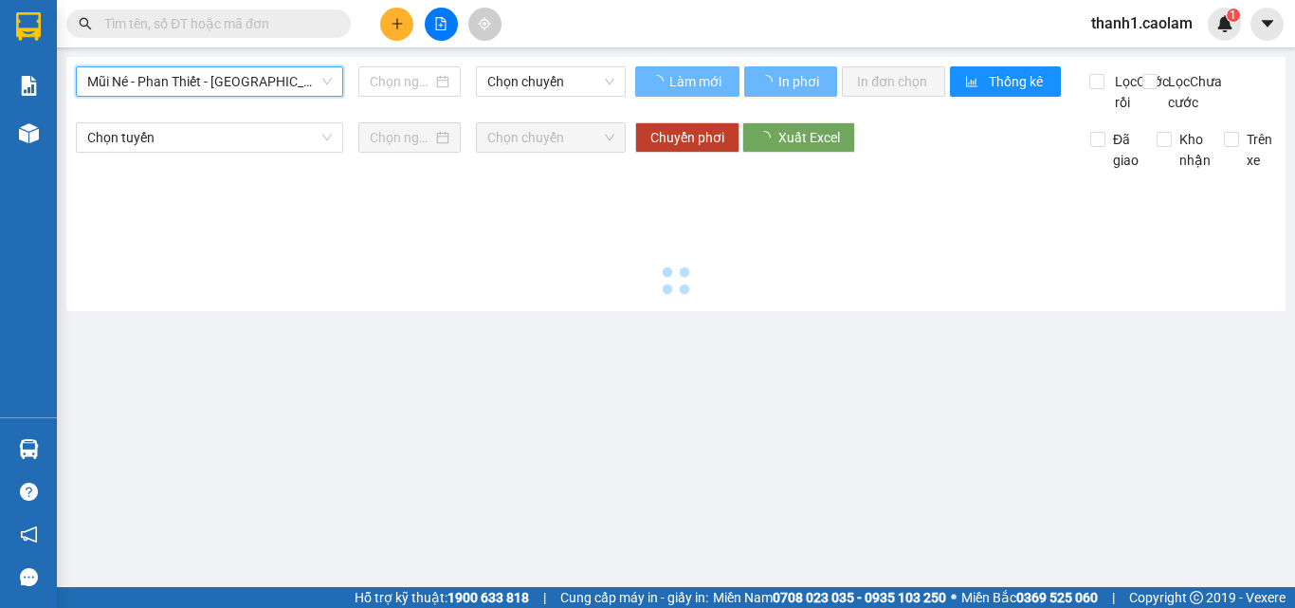
type input "[DATE]"
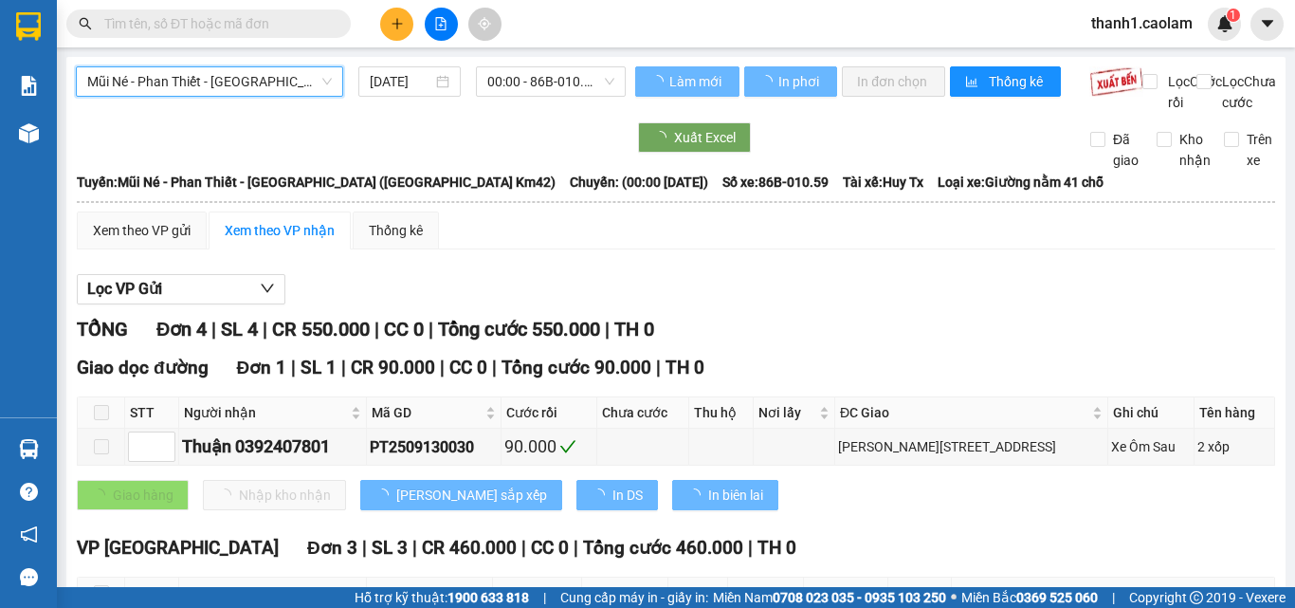
click at [549, 60] on div "Mũi Né - Phan Thiết - [GEOGRAPHIC_DATA] ([GEOGRAPHIC_DATA] Km42) Mũi Né - [GEOG…" at bounding box center [675, 432] width 1219 height 751
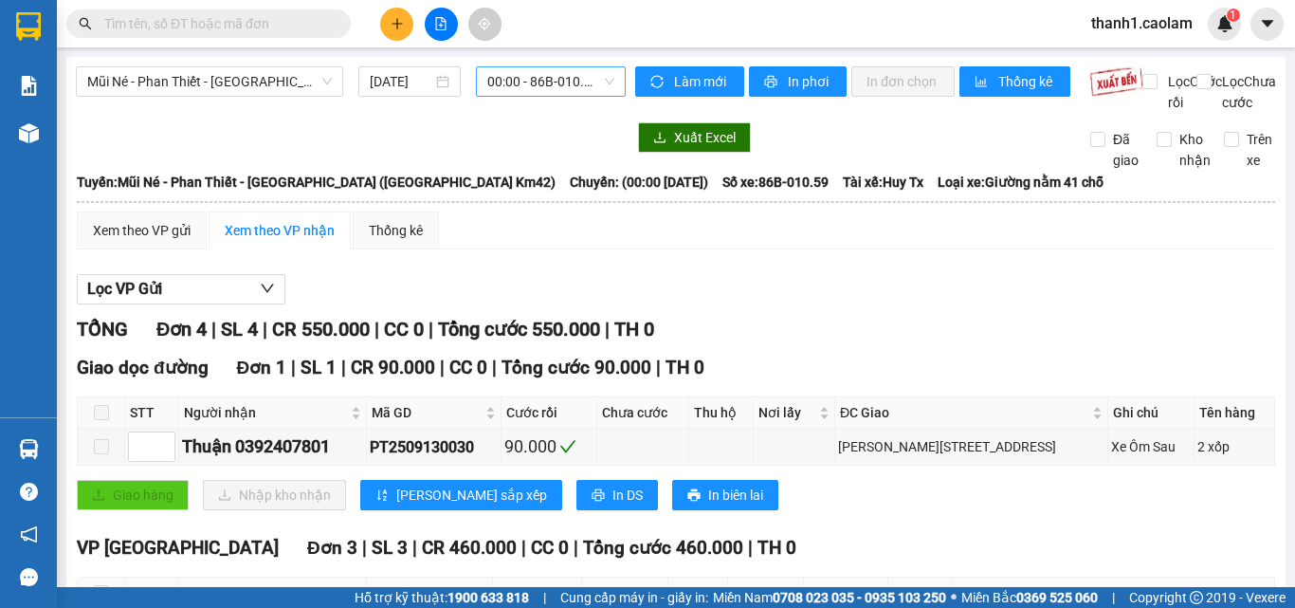
click at [544, 76] on span "00:00 - 86B-010.59" at bounding box center [550, 81] width 127 height 28
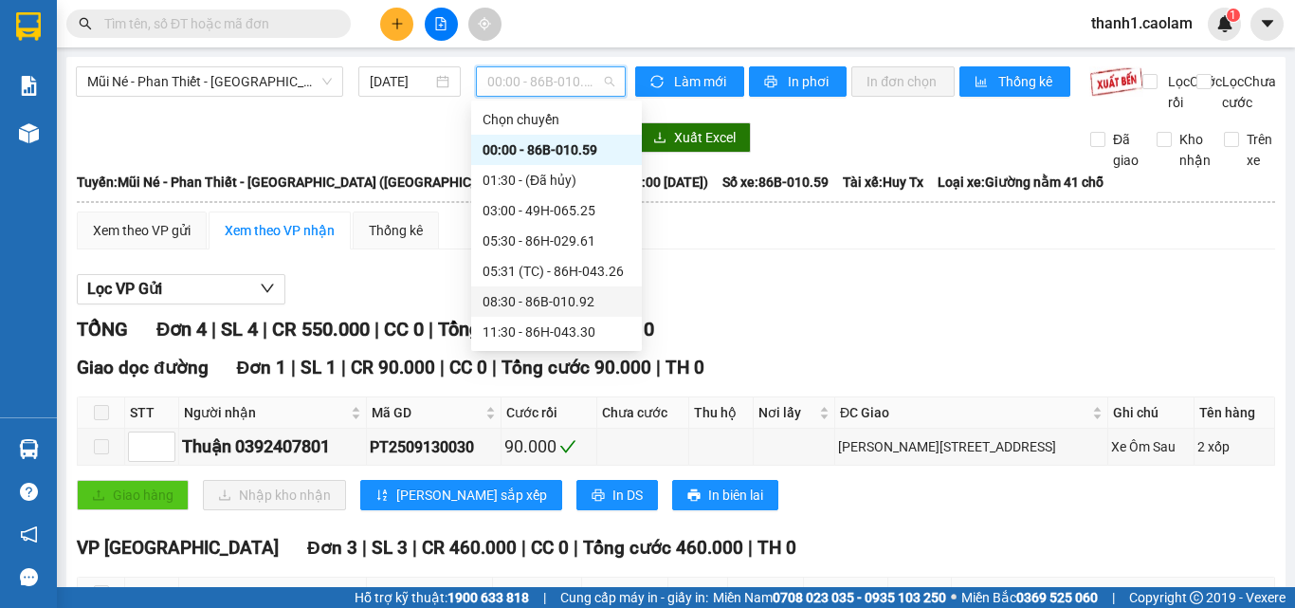
click at [559, 298] on div "08:30 - 86B-010.92" at bounding box center [556, 301] width 148 height 21
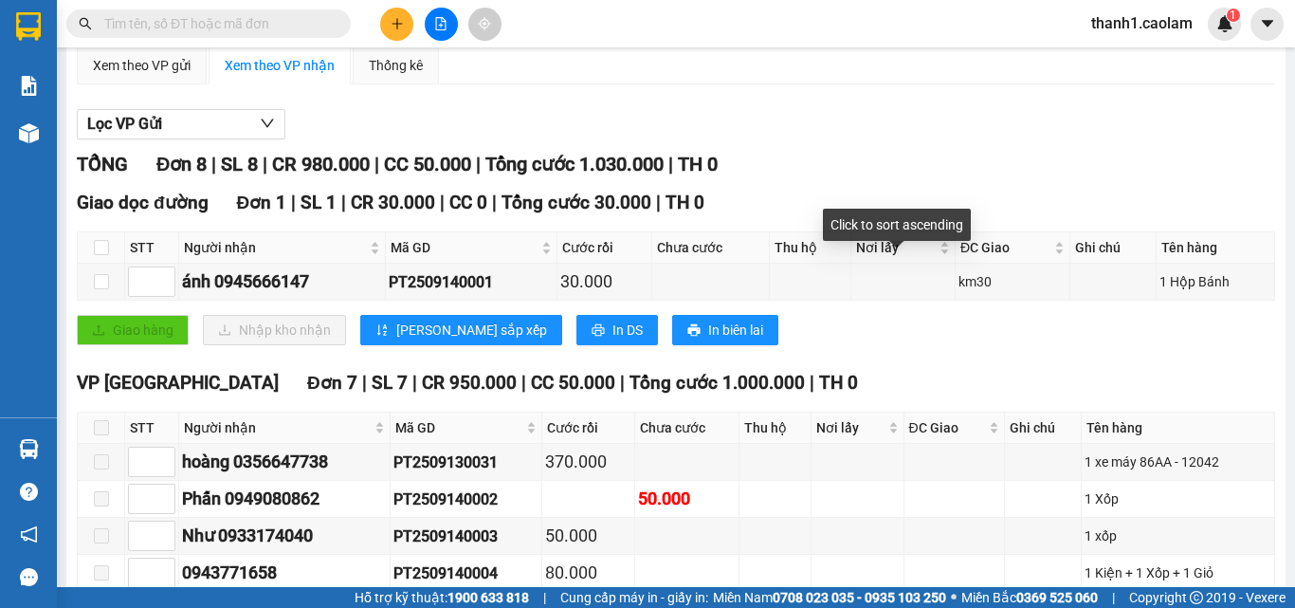
scroll to position [399, 0]
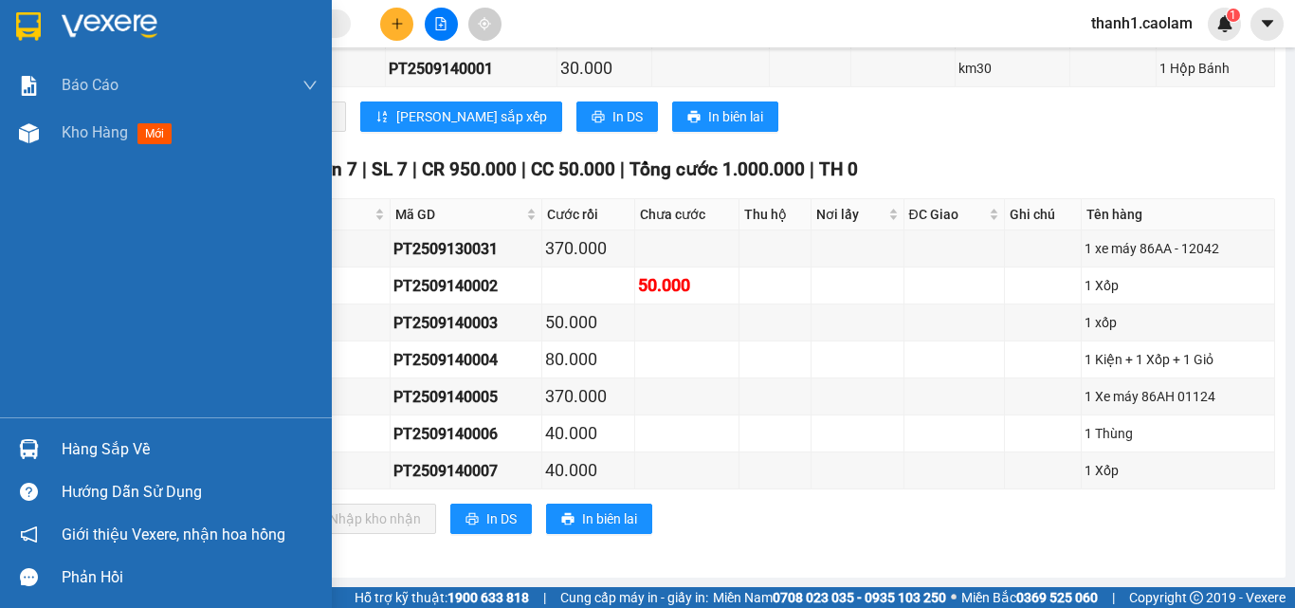
click at [43, 25] on div at bounding box center [28, 25] width 33 height 33
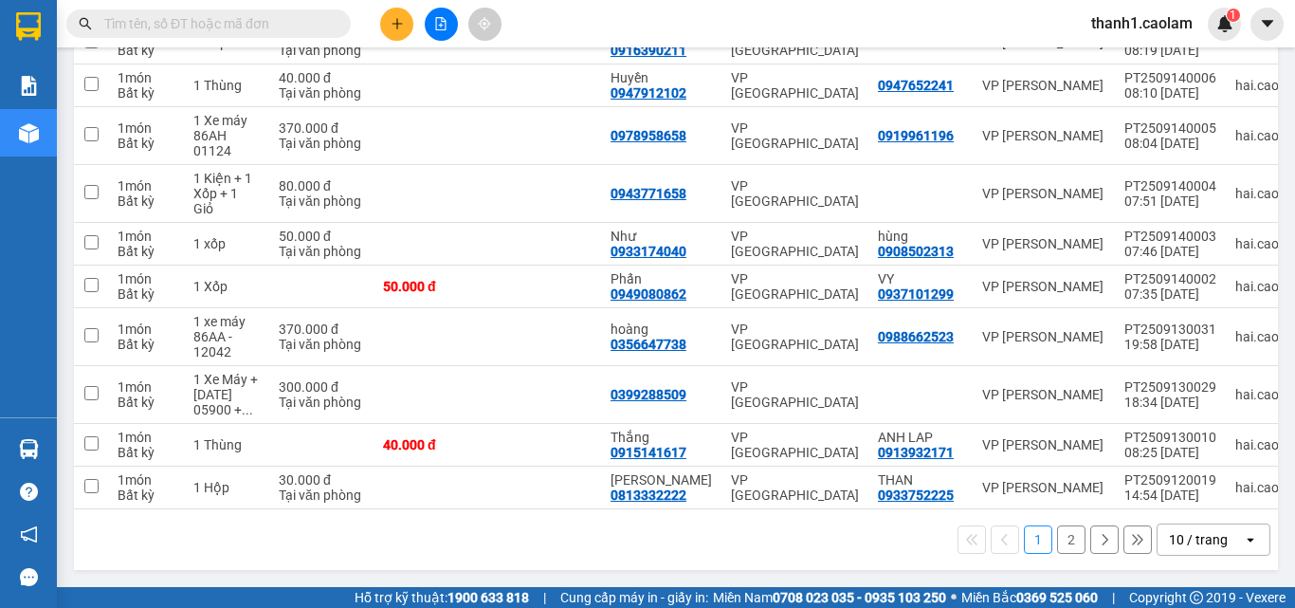
scroll to position [303, 0]
click at [1059, 286] on button at bounding box center [1071, 286] width 27 height 33
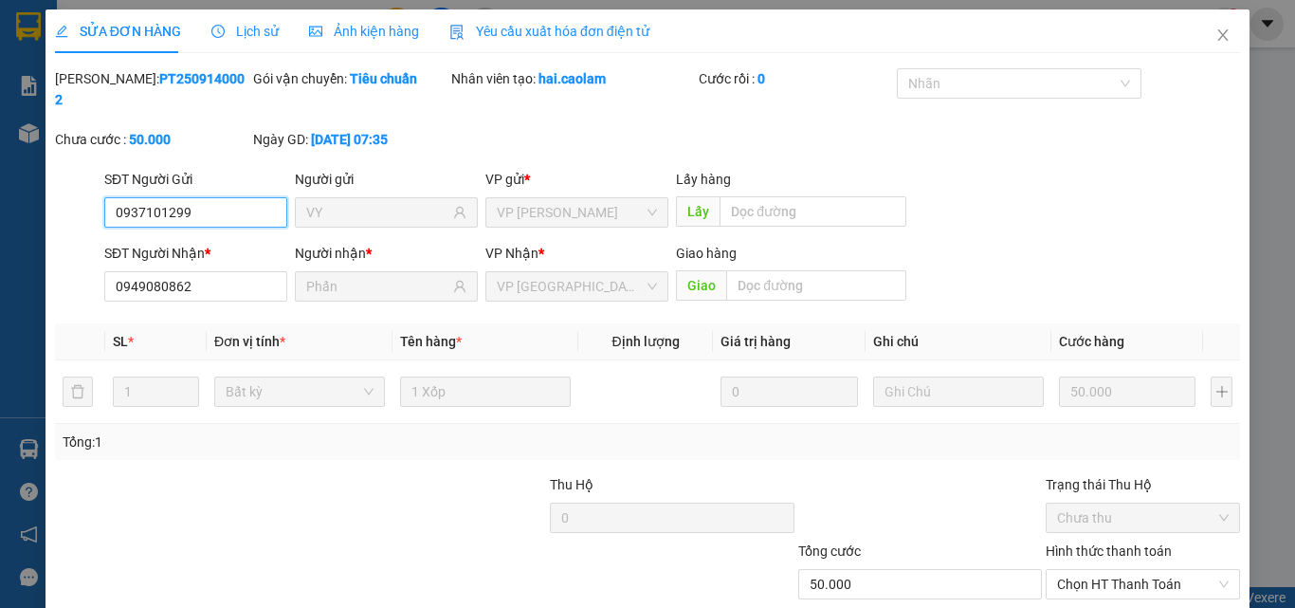
type input "0937101299"
type input "VY"
type input "0949080862"
type input "Phấn"
type input "50.000"
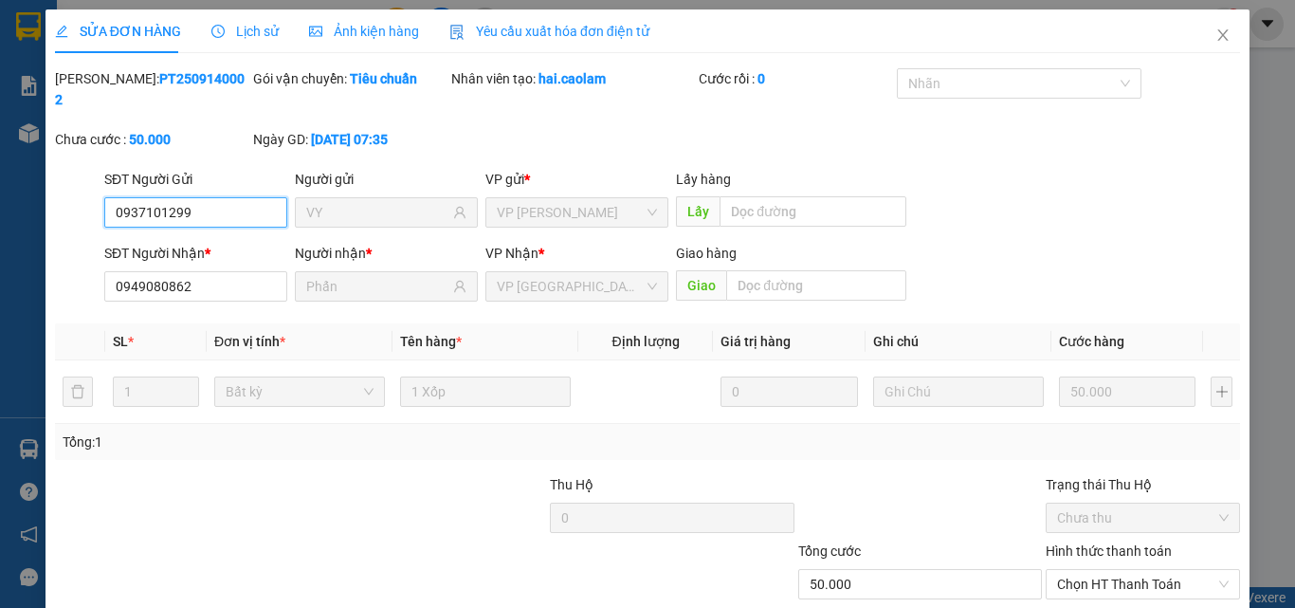
scroll to position [98, 0]
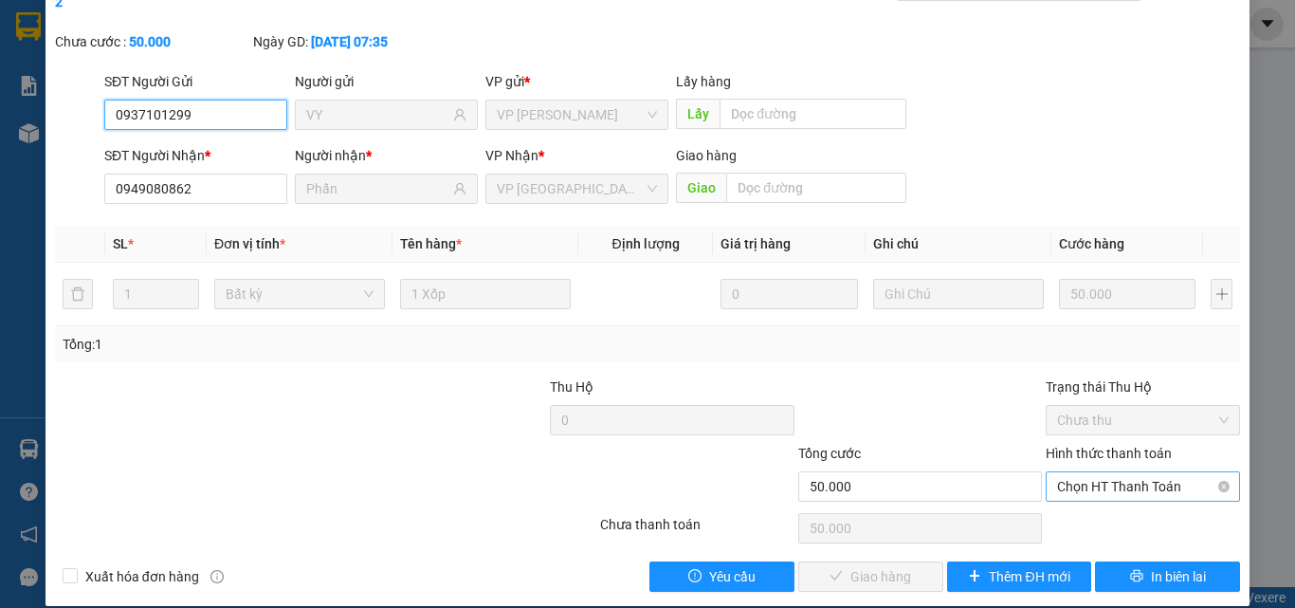
click at [1128, 472] on span "Chọn HT Thanh Toán" at bounding box center [1143, 486] width 172 height 28
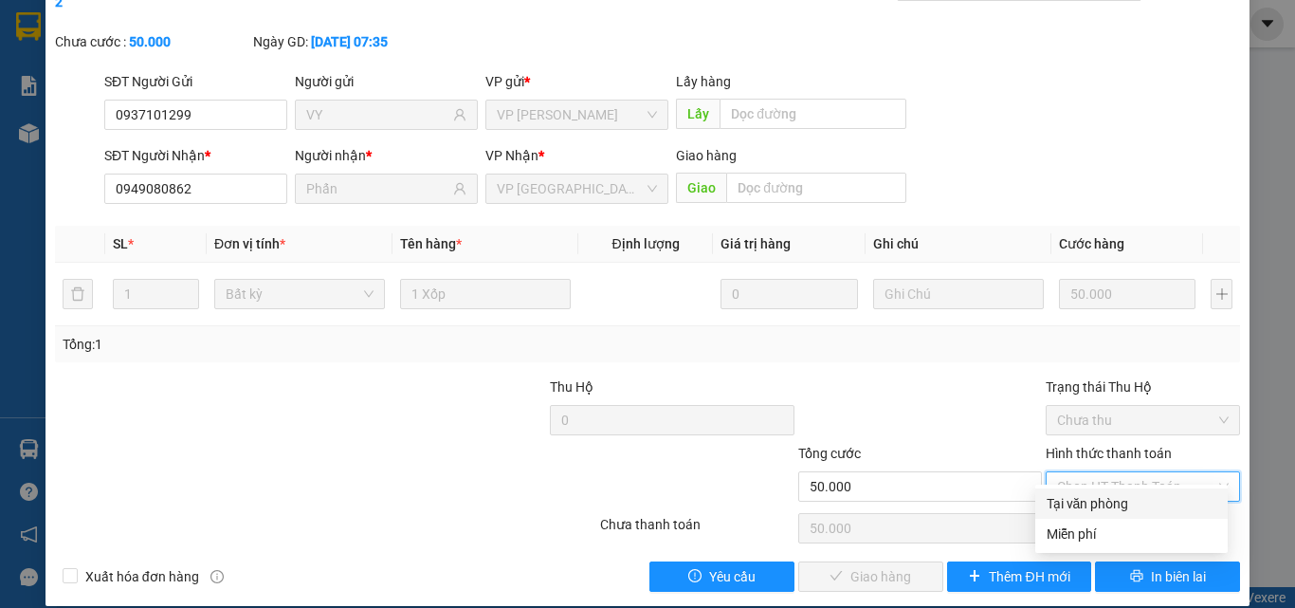
click at [1120, 495] on div "Tại văn phòng" at bounding box center [1131, 503] width 192 height 30
type input "0"
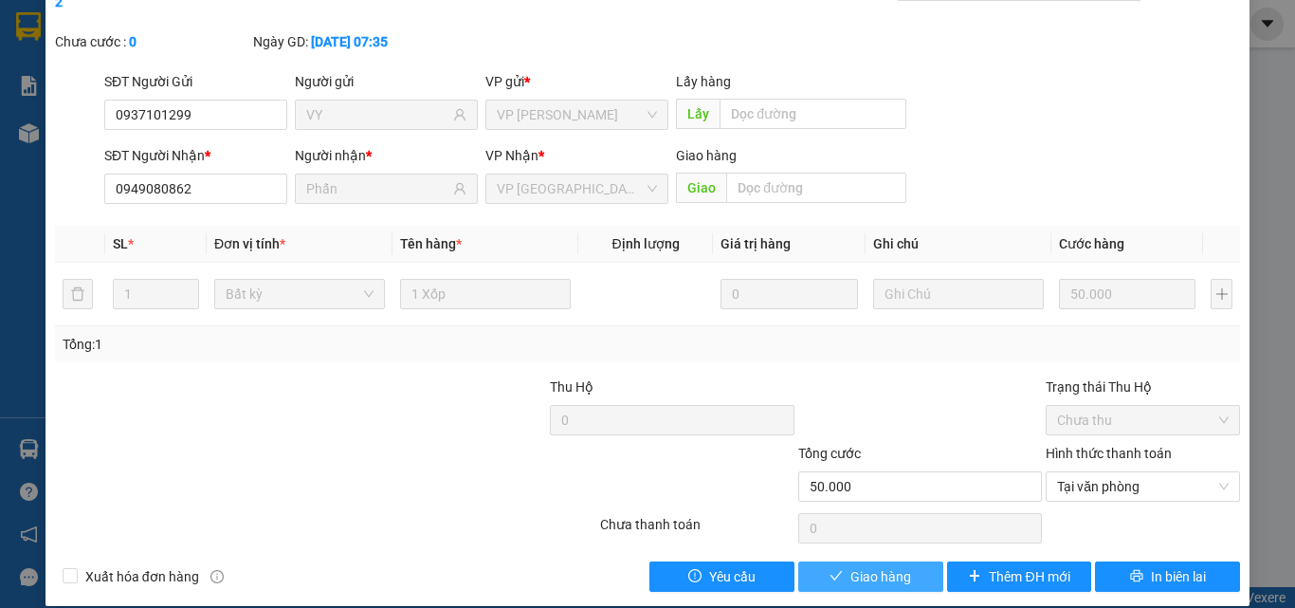
drag, startPoint x: 863, startPoint y: 543, endPoint x: 888, endPoint y: 539, distance: 25.9
click at [864, 561] on button "Giao hàng" at bounding box center [870, 576] width 145 height 30
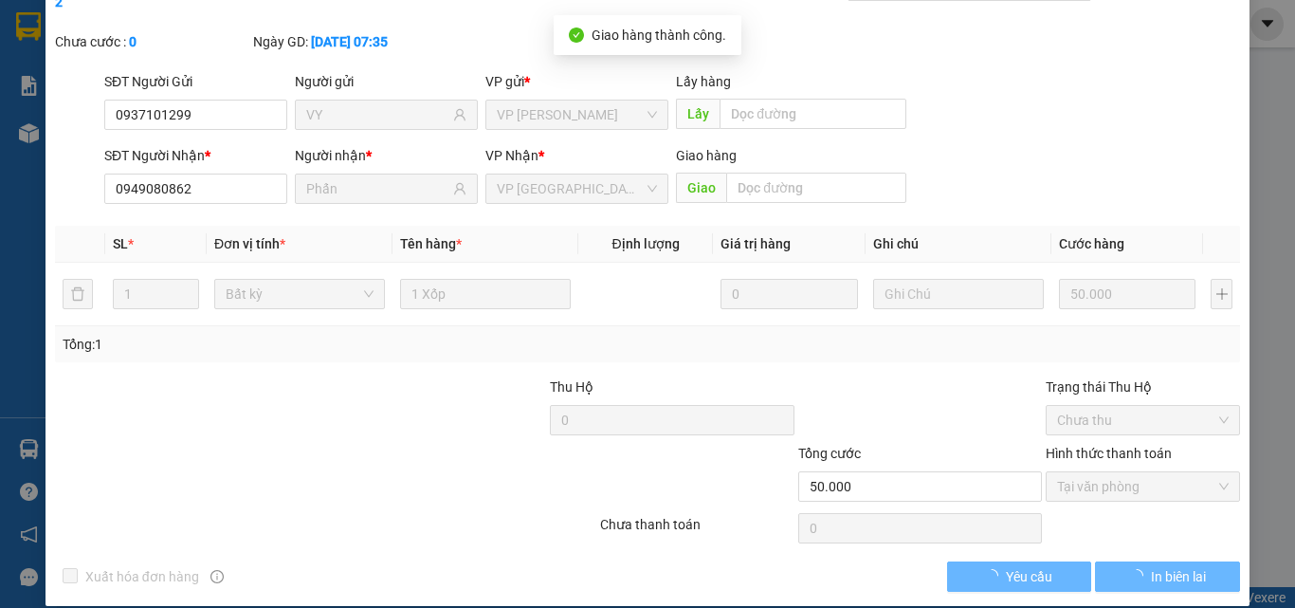
scroll to position [0, 0]
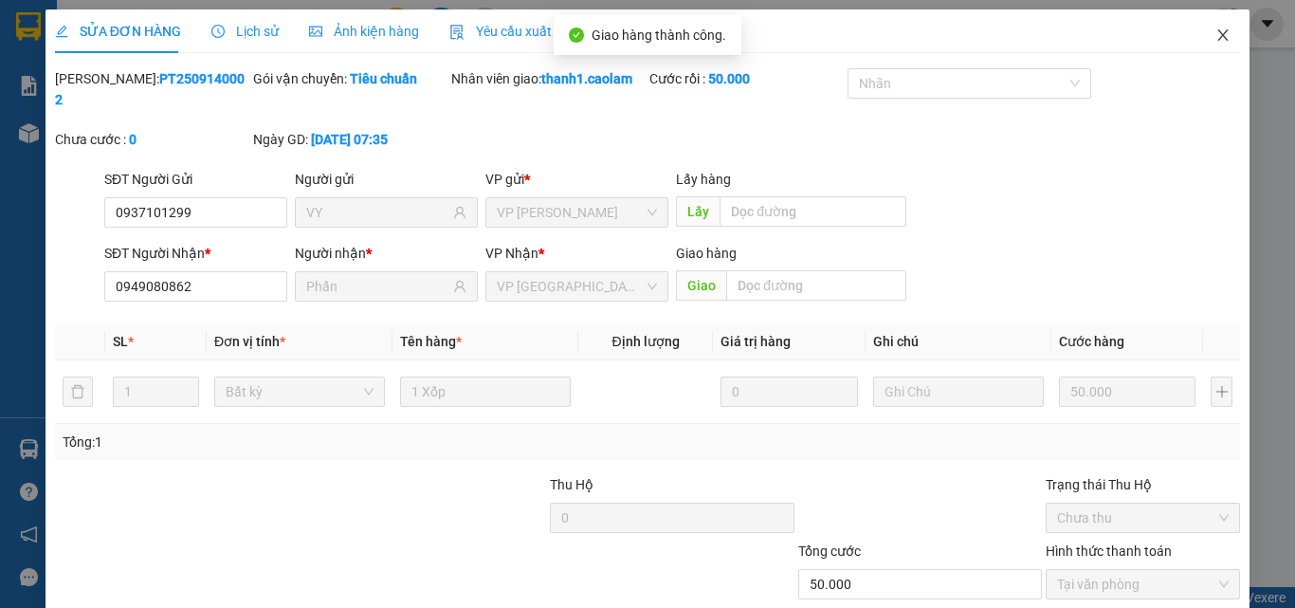
click at [1215, 35] on icon "close" at bounding box center [1222, 34] width 15 height 15
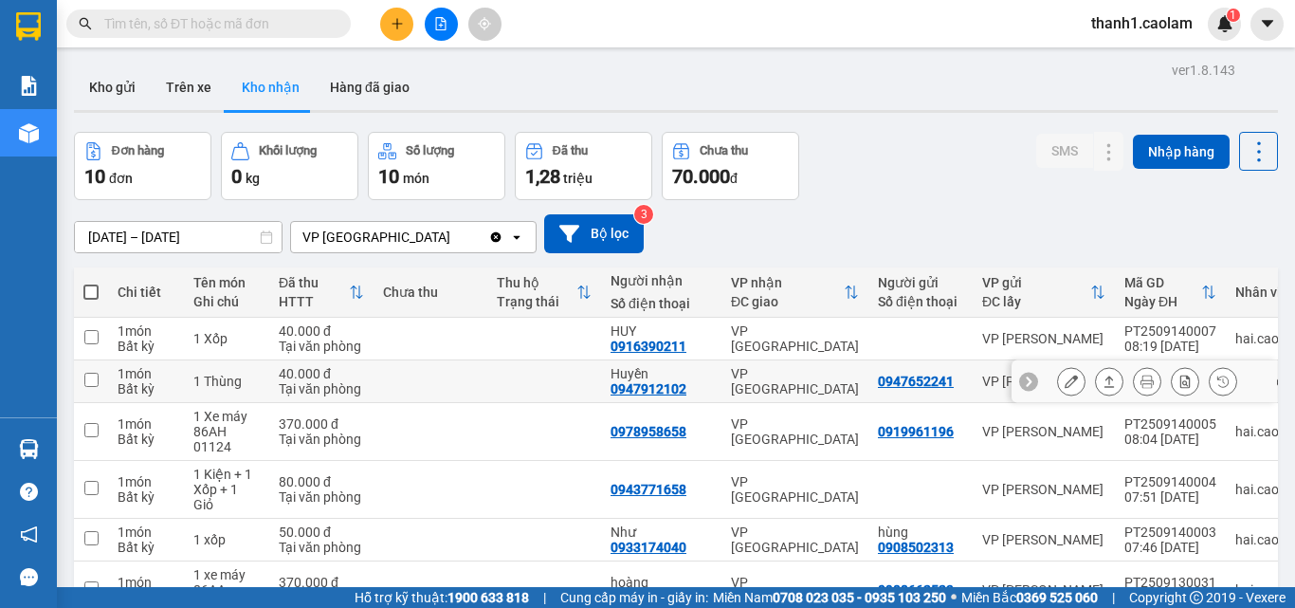
click at [1064, 385] on icon at bounding box center [1070, 380] width 13 height 13
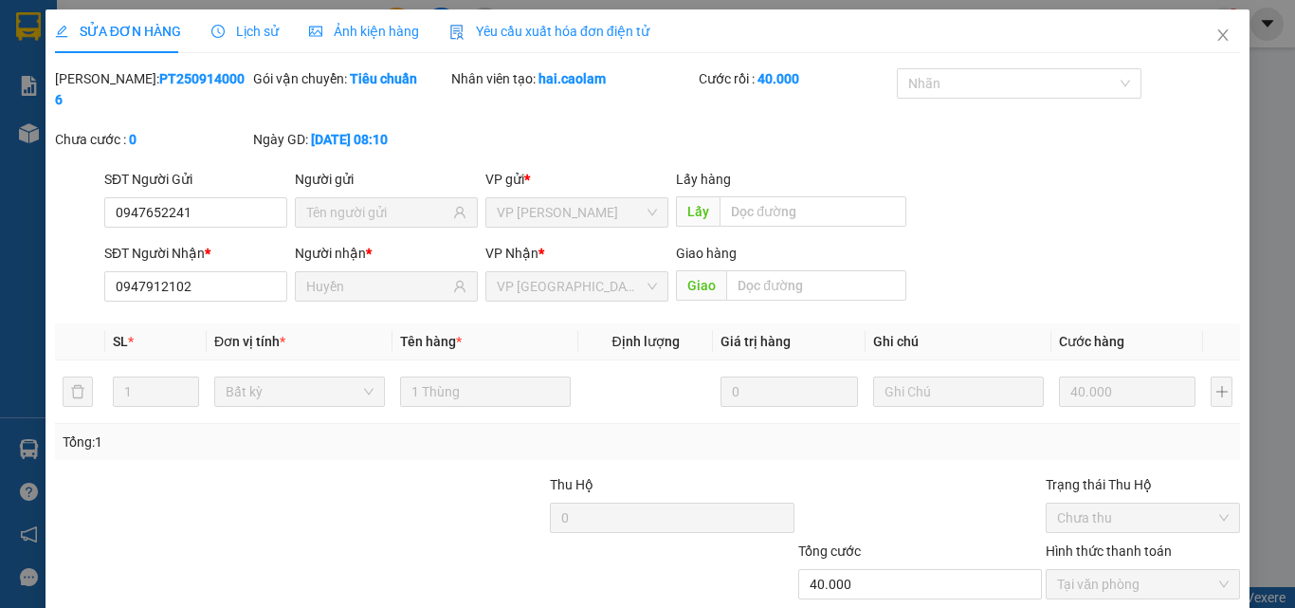
type input "0947652241"
type input "0947912102"
type input "Huyền"
type input "40.000"
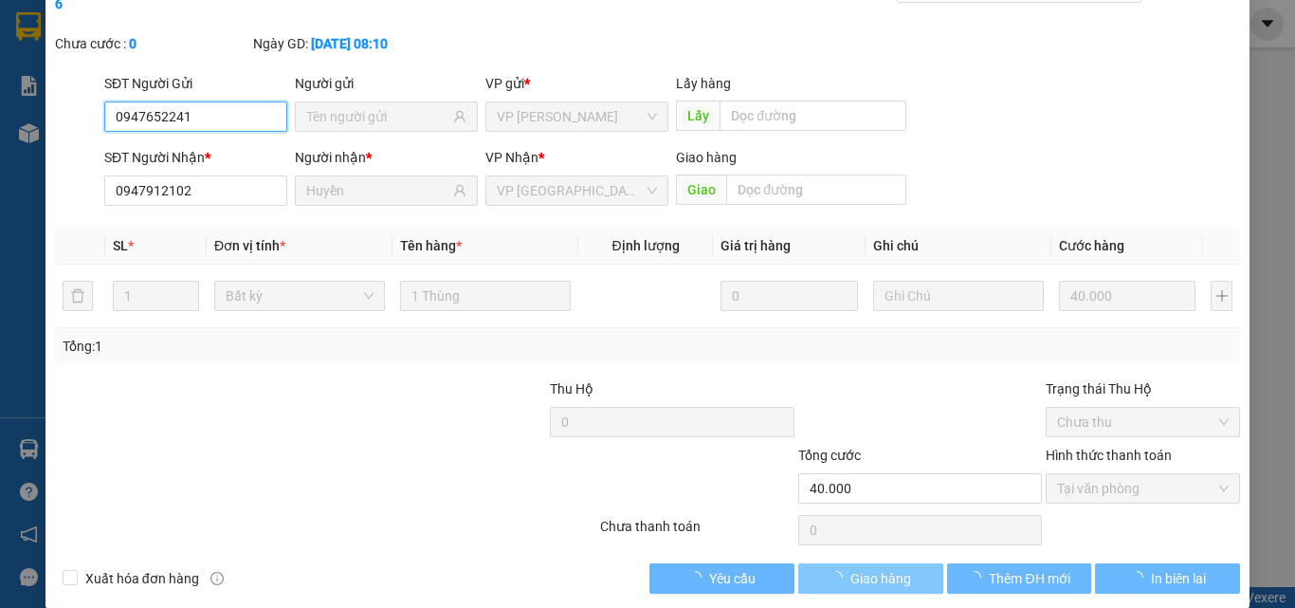
scroll to position [98, 0]
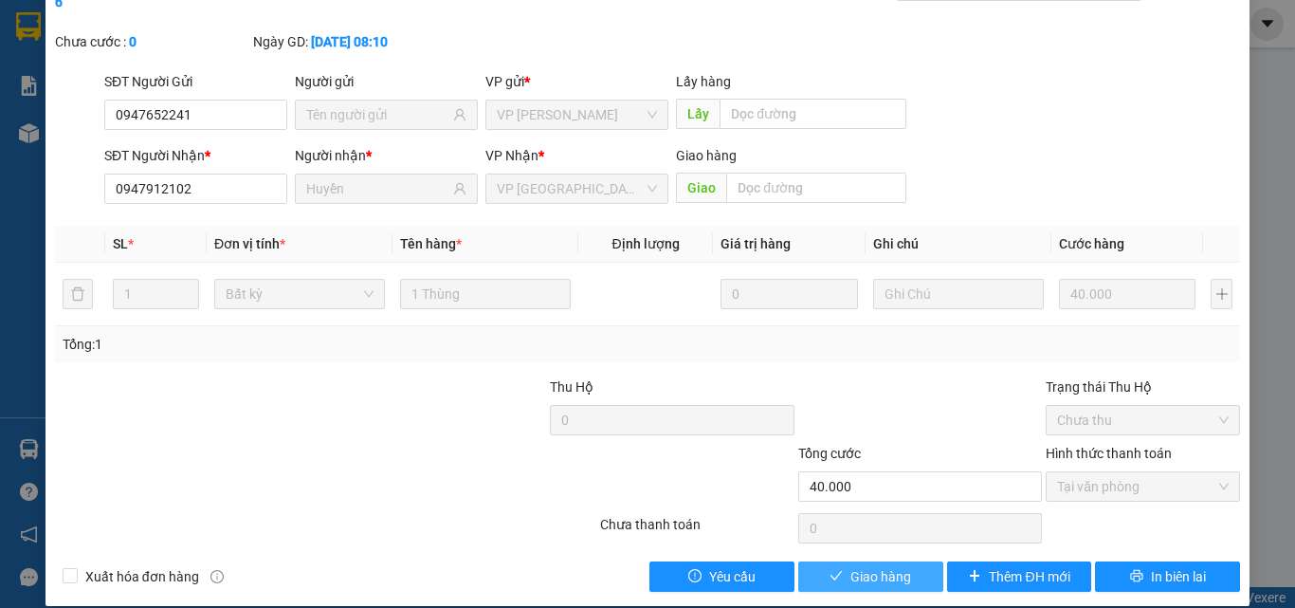
click at [872, 566] on span "Giao hàng" at bounding box center [880, 576] width 61 height 21
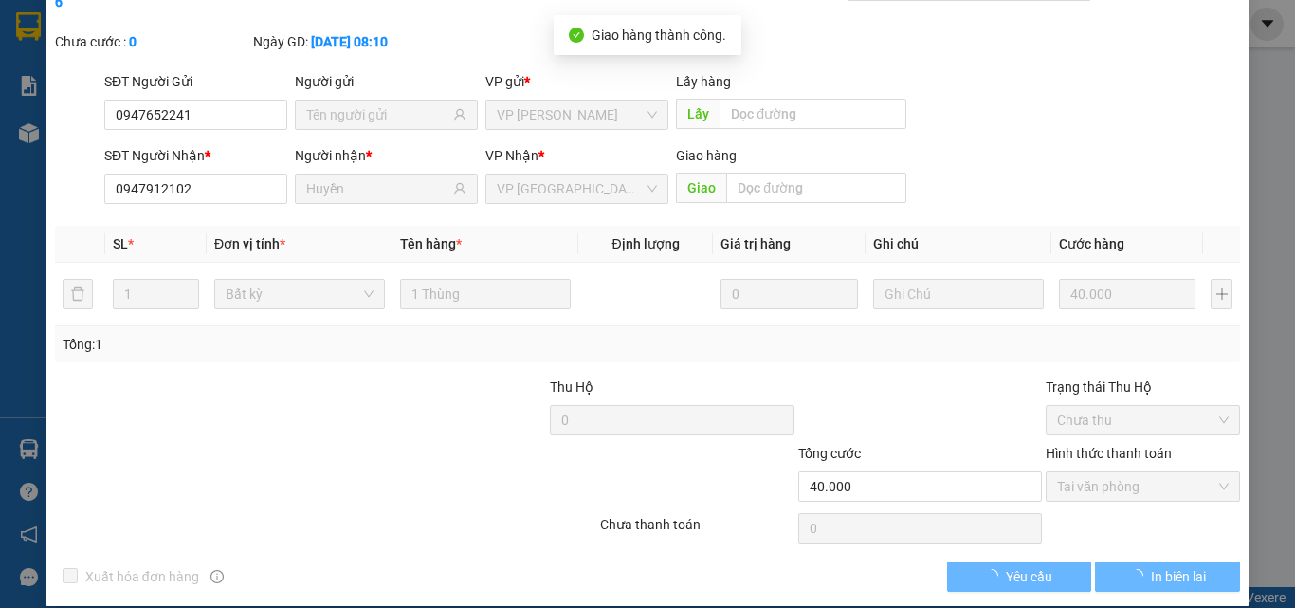
scroll to position [0, 0]
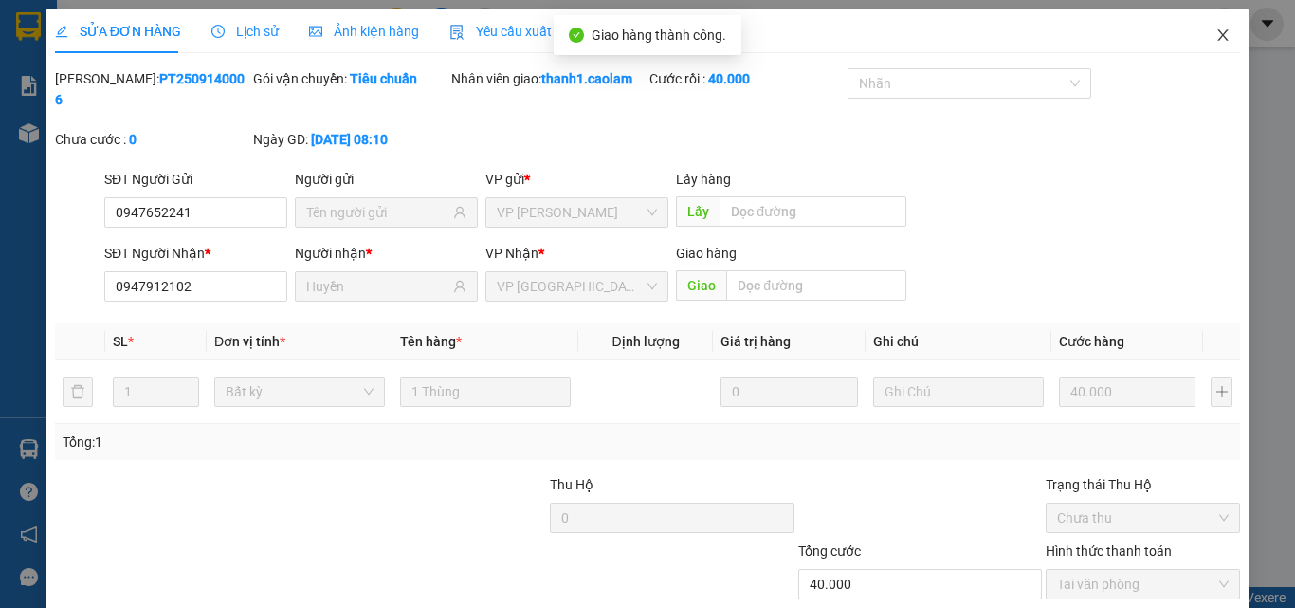
click at [1215, 32] on icon "close" at bounding box center [1222, 34] width 15 height 15
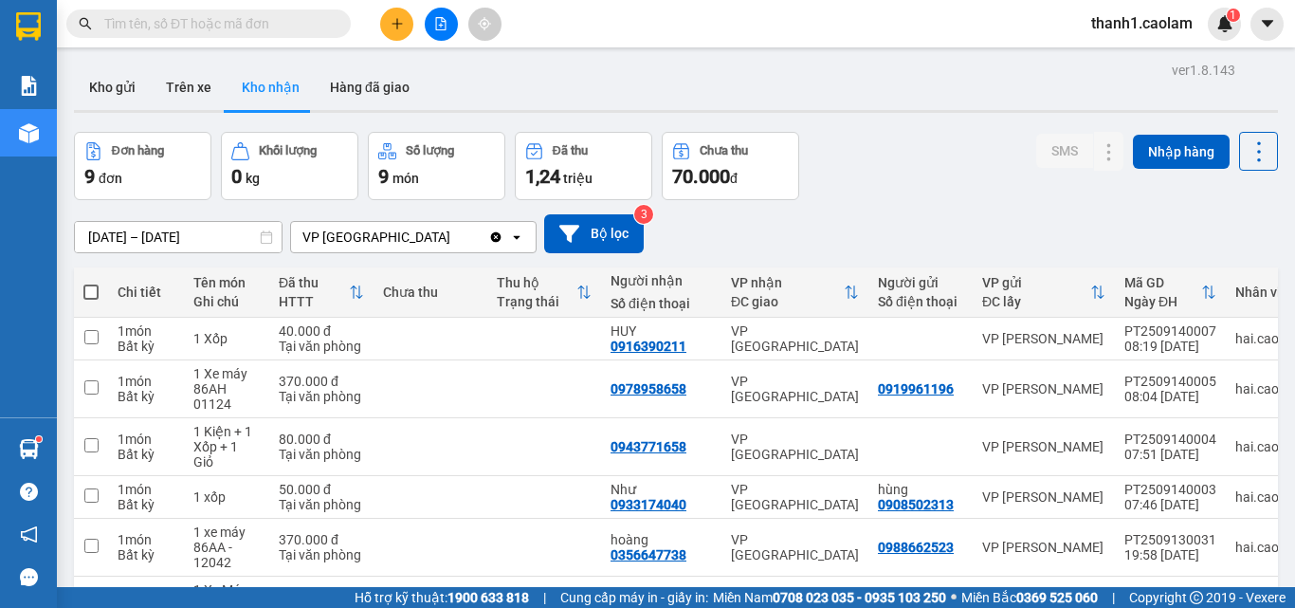
scroll to position [95, 0]
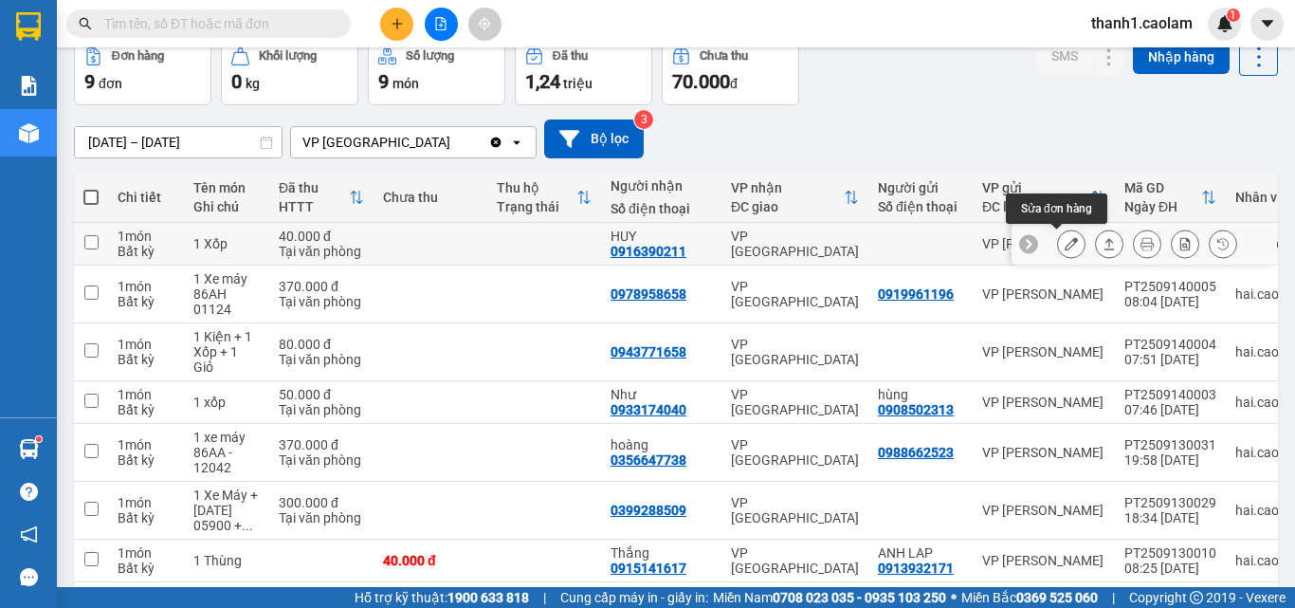
click at [1064, 240] on icon at bounding box center [1070, 243] width 13 height 13
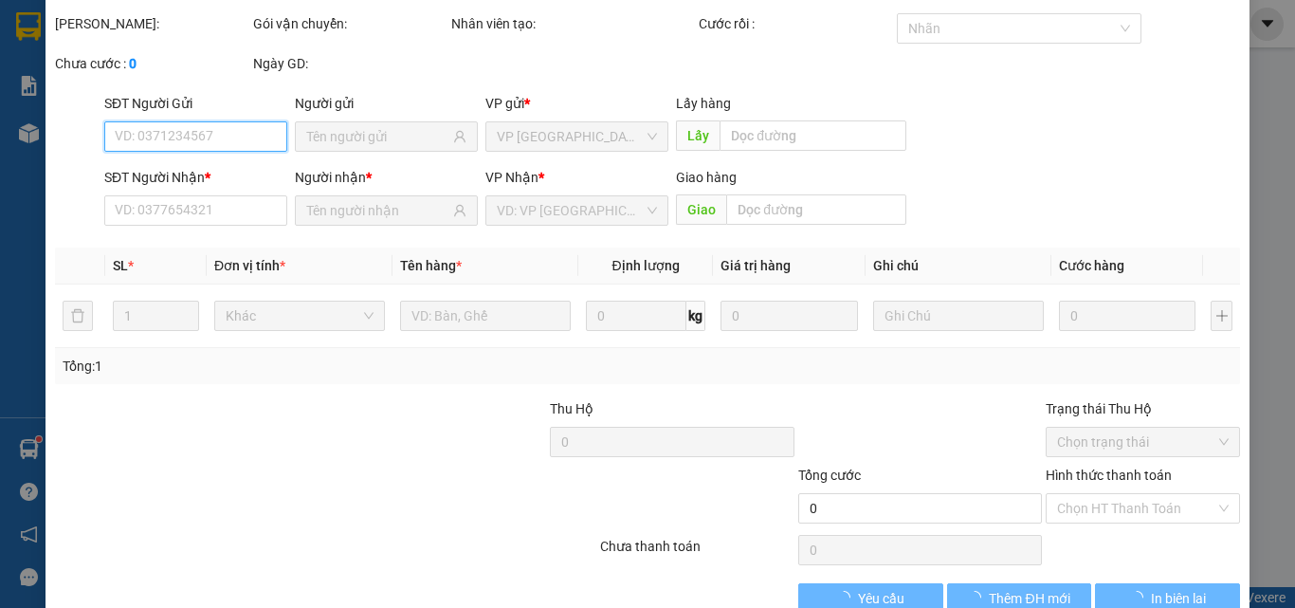
scroll to position [98, 0]
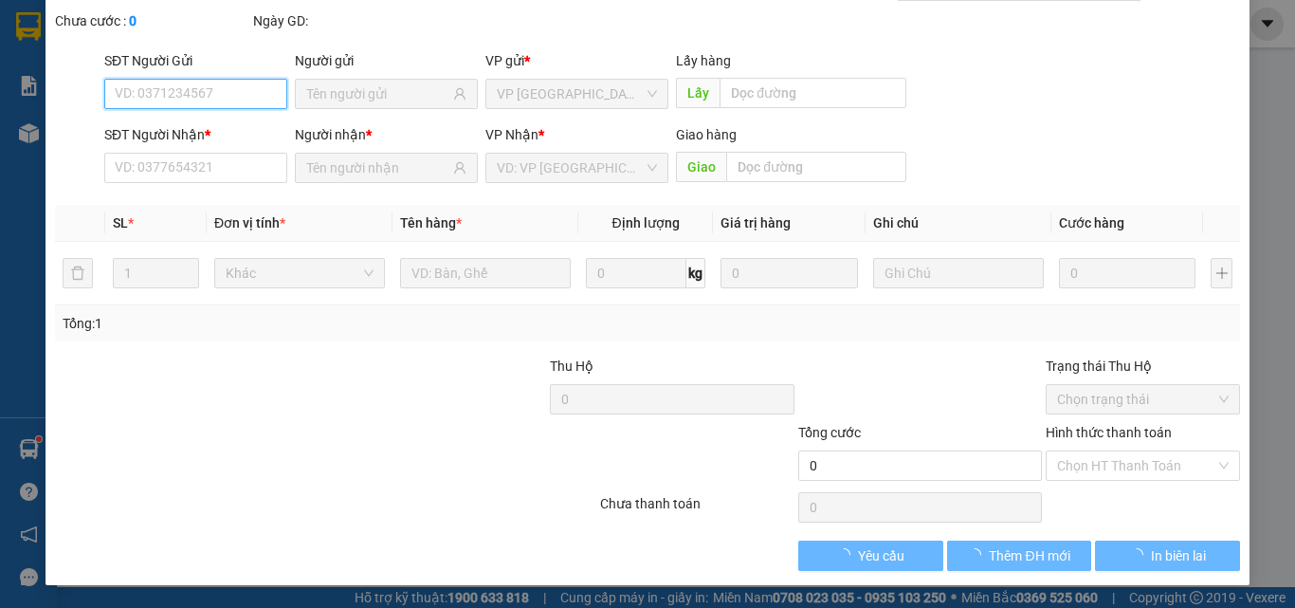
type input "0916390211"
type input "HUY"
type input "40.000"
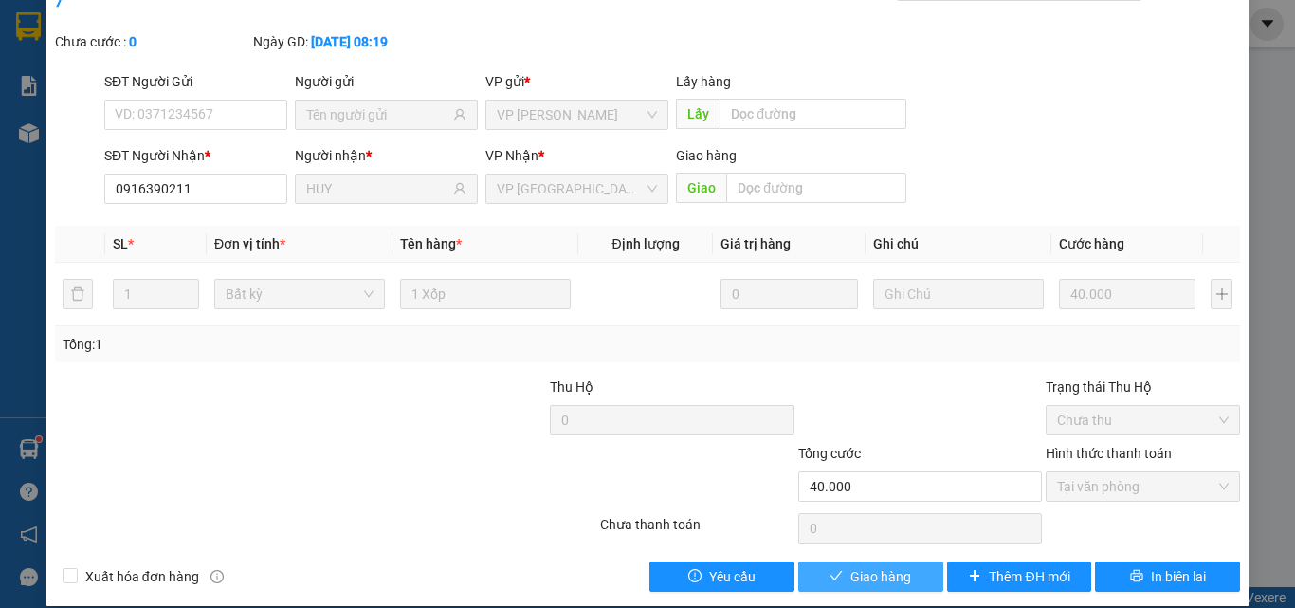
click at [854, 568] on button "Giao hàng" at bounding box center [870, 576] width 145 height 30
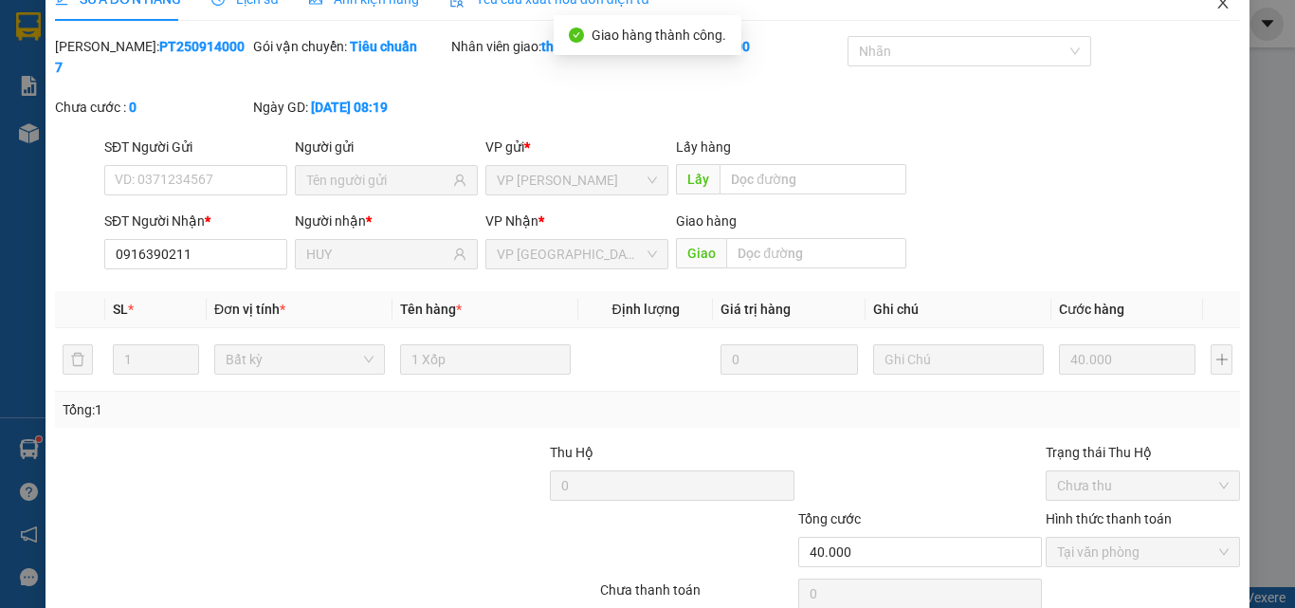
scroll to position [0, 0]
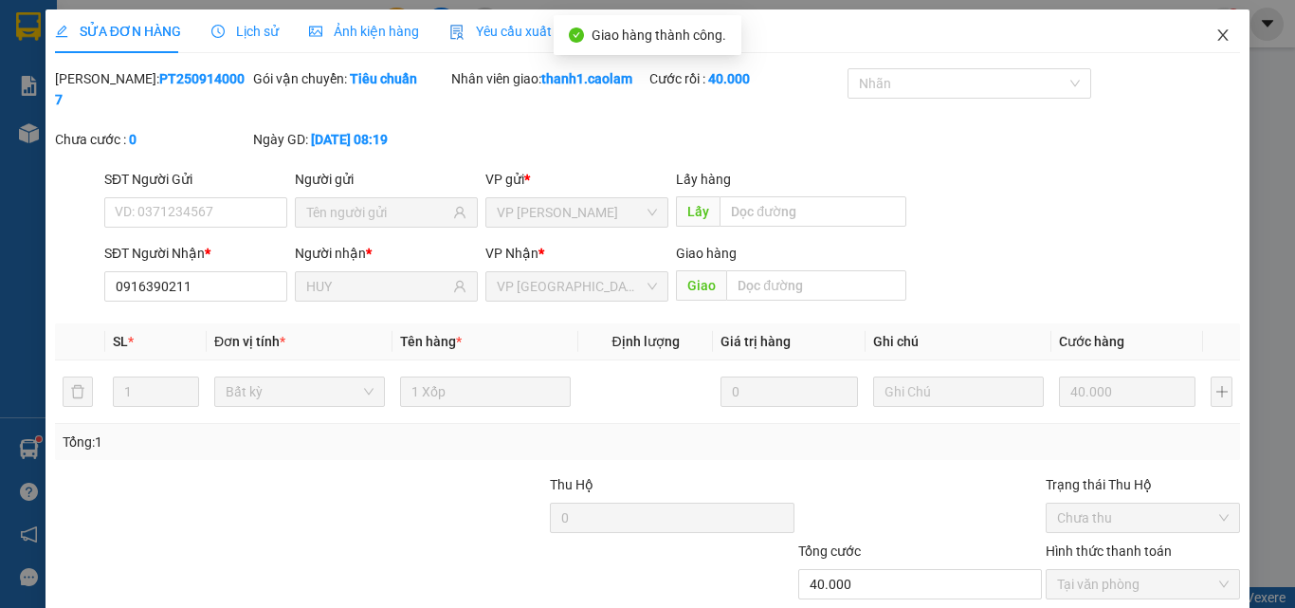
click at [1213, 46] on span "Close" at bounding box center [1222, 35] width 53 height 53
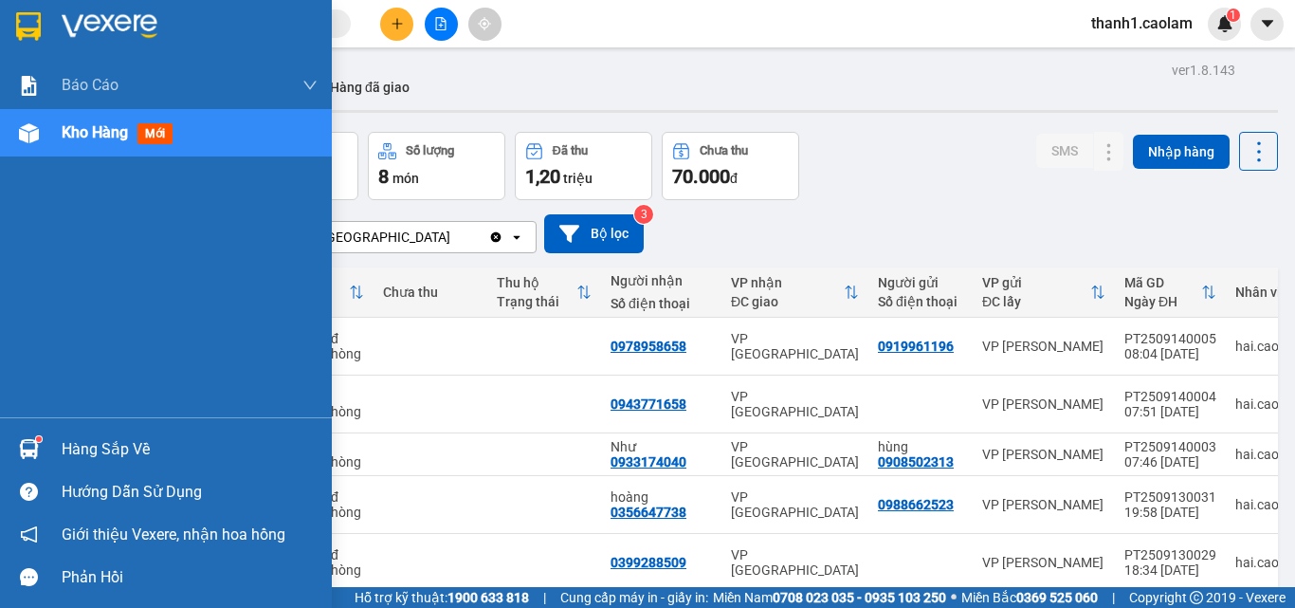
click at [44, 21] on div at bounding box center [28, 25] width 33 height 33
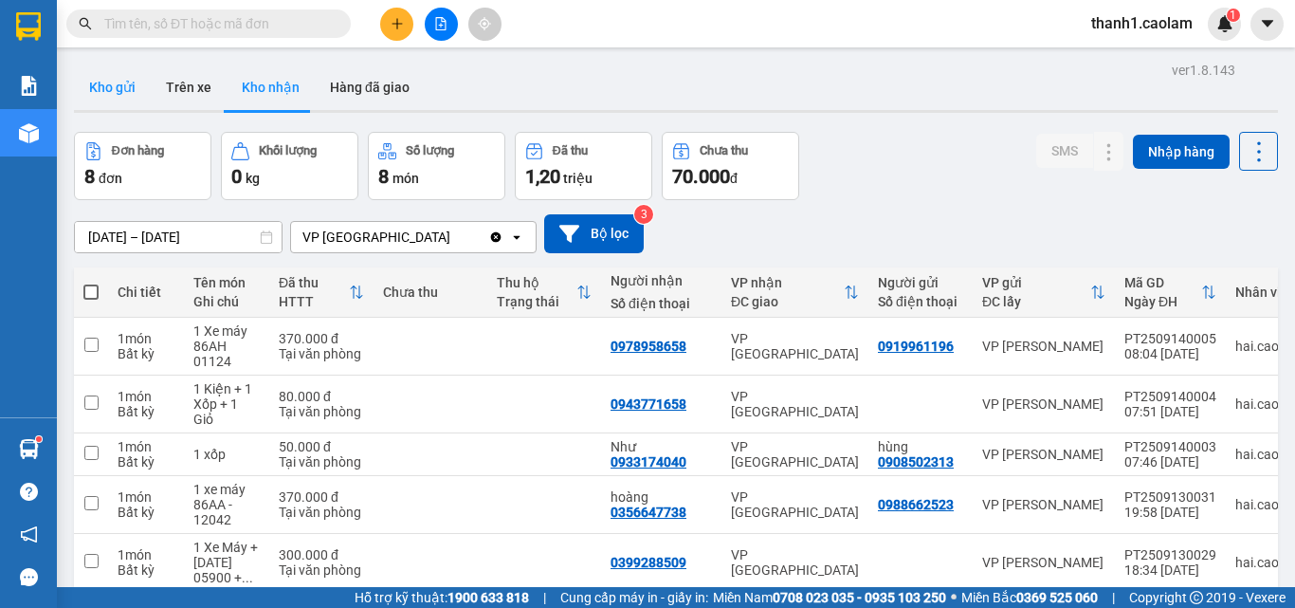
click at [122, 83] on button "Kho gửi" at bounding box center [112, 86] width 77 height 45
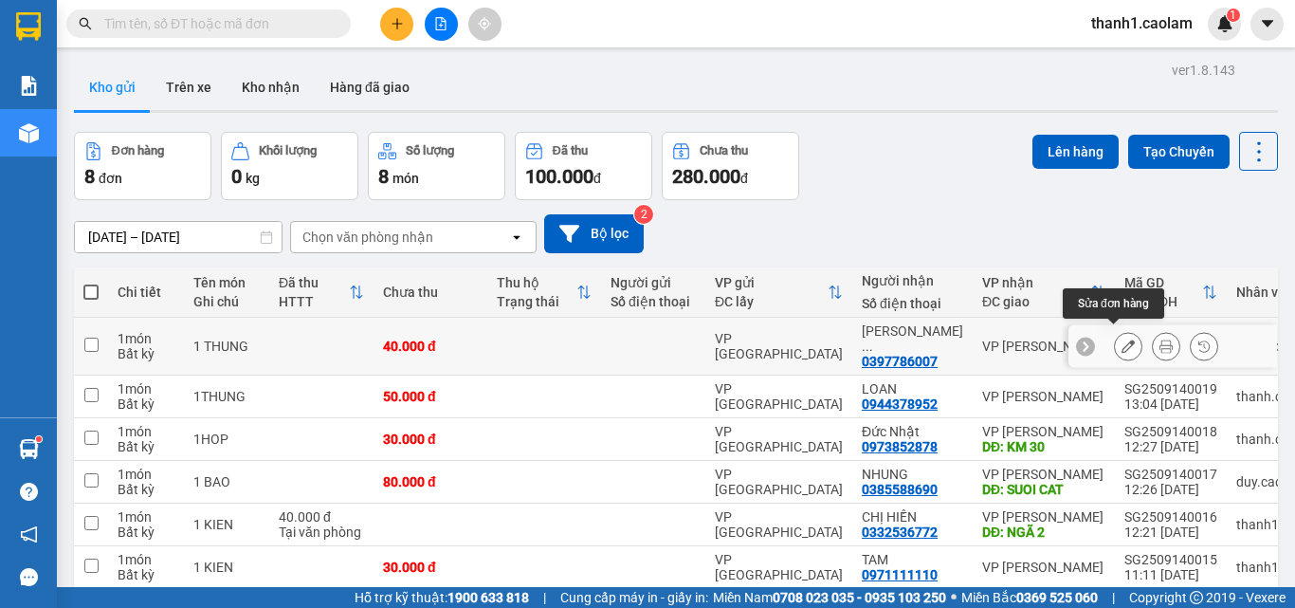
click at [1121, 339] on icon at bounding box center [1127, 345] width 13 height 13
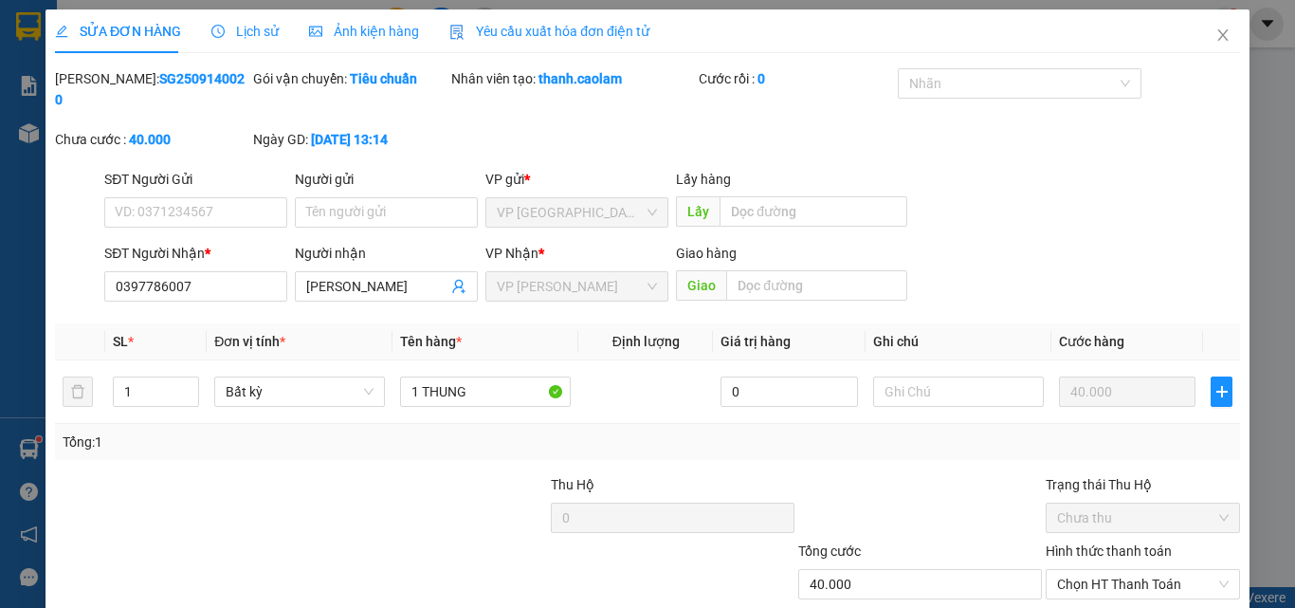
type input "0397786007"
type input "40.000"
click at [944, 381] on input "text" at bounding box center [958, 391] width 171 height 30
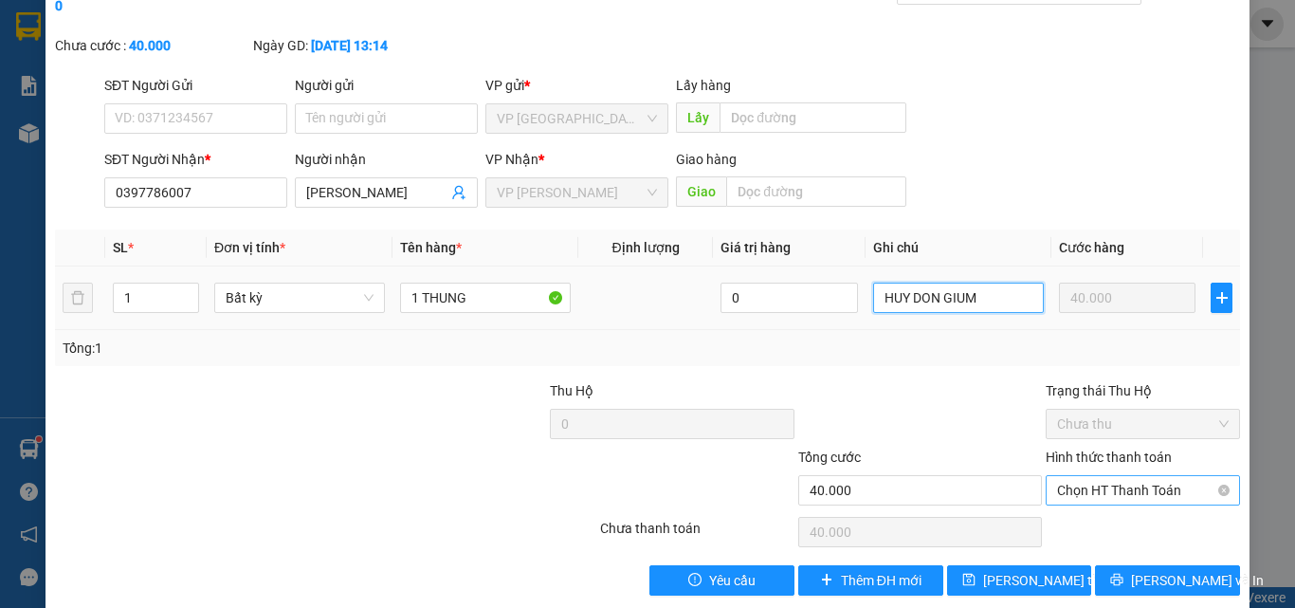
scroll to position [98, 0]
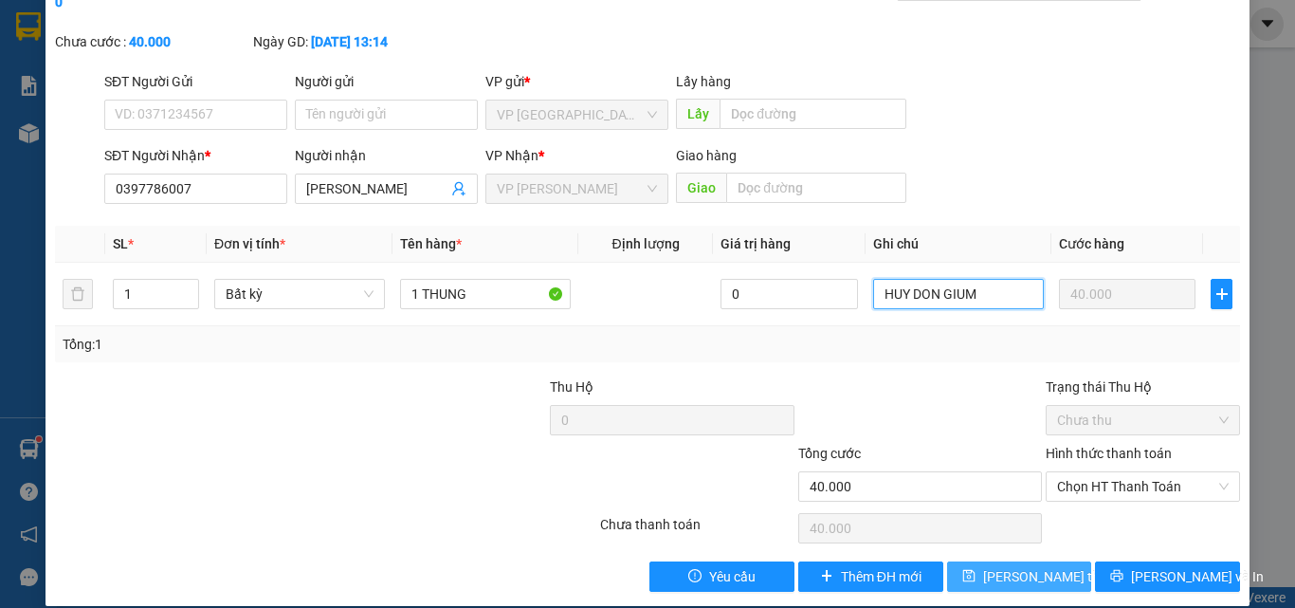
type input "HUY DON GIUM"
click at [1016, 566] on span "[PERSON_NAME] thay đổi" at bounding box center [1059, 576] width 152 height 21
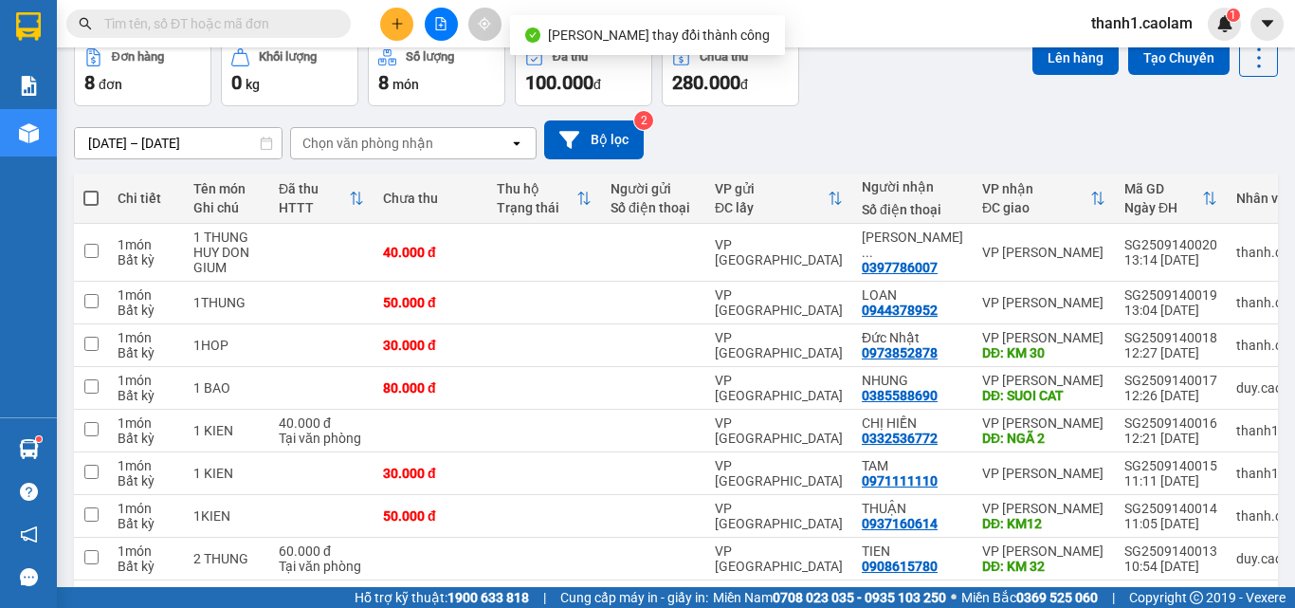
scroll to position [173, 0]
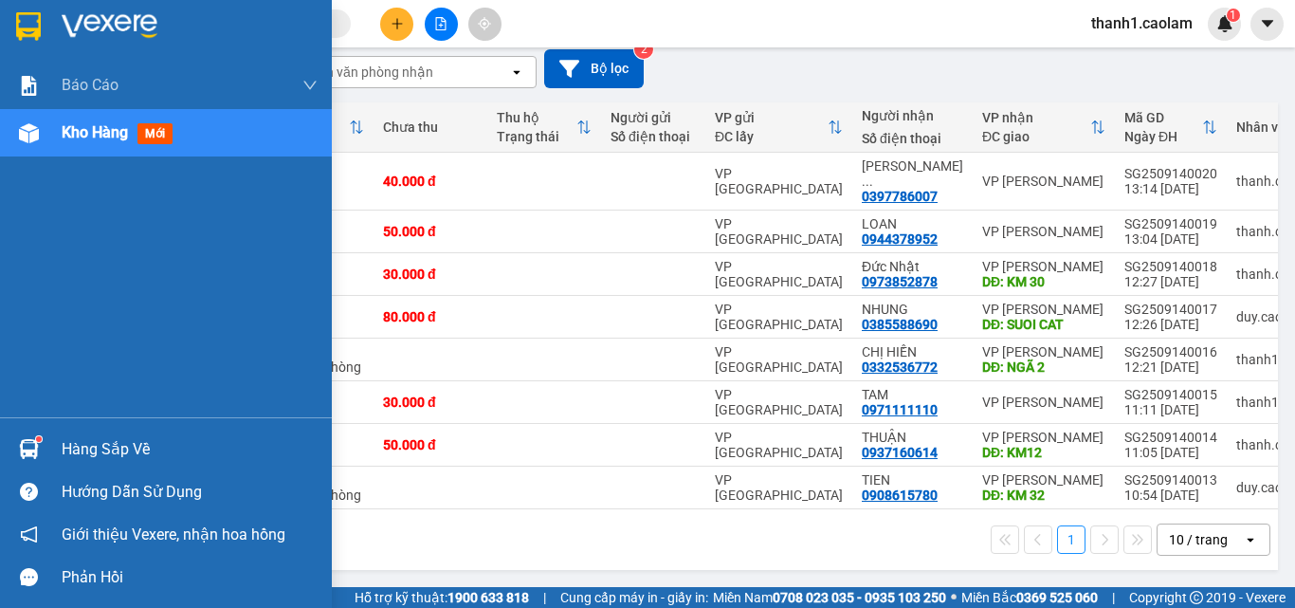
click at [36, 32] on img at bounding box center [28, 26] width 25 height 28
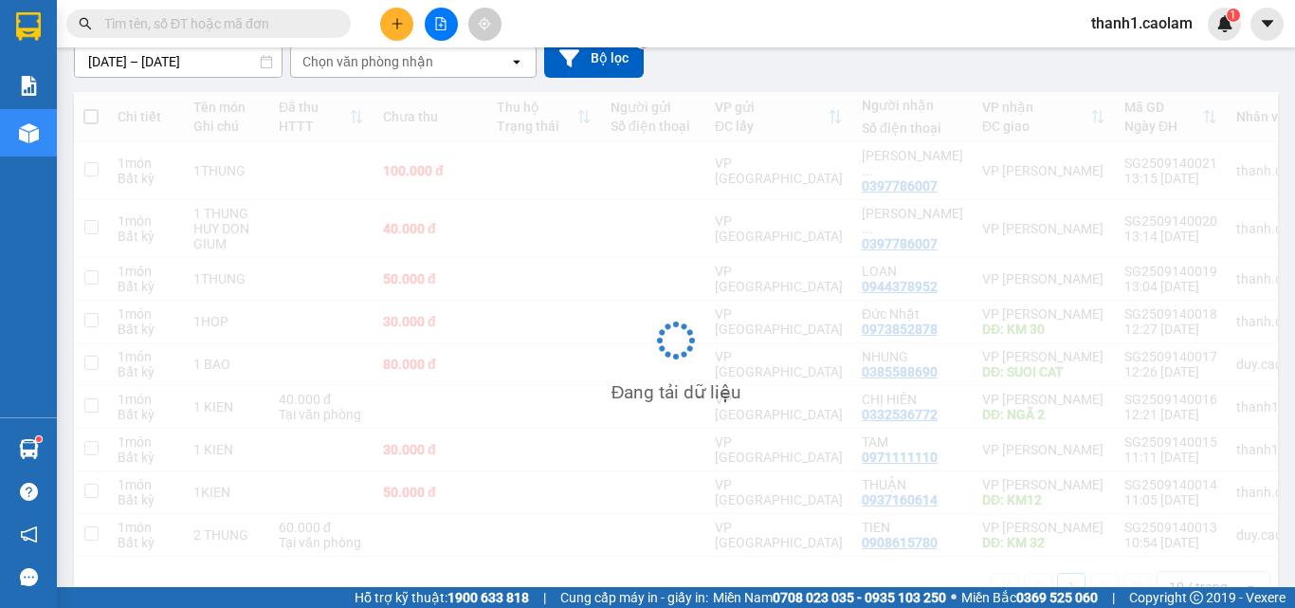
scroll to position [173, 0]
